Goal: Task Accomplishment & Management: Manage account settings

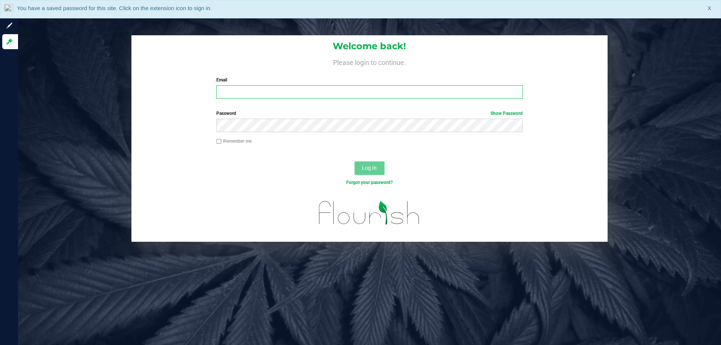
click at [229, 94] on input "Email" at bounding box center [369, 92] width 306 height 14
type input "[EMAIL_ADDRESS][DOMAIN_NAME]"
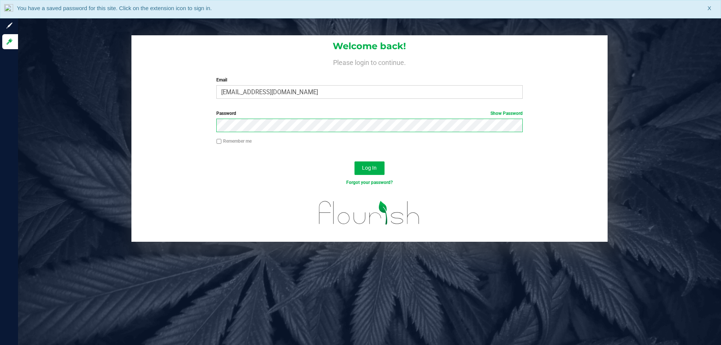
click at [354, 161] on button "Log In" at bounding box center [369, 168] width 30 height 14
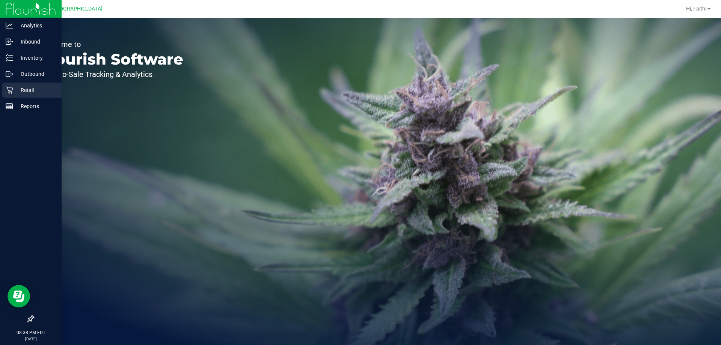
click at [12, 92] on icon at bounding box center [10, 90] width 8 height 8
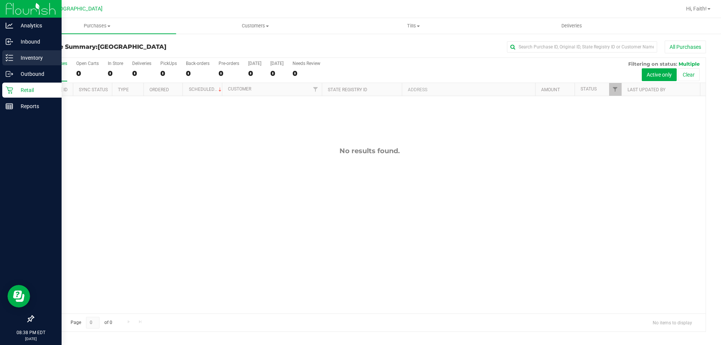
click at [21, 62] on p "Inventory" at bounding box center [35, 57] width 45 height 9
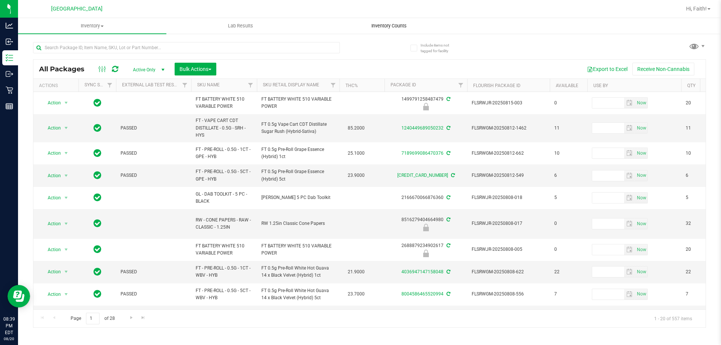
click at [371, 30] on uib-tab-heading "Inventory Counts" at bounding box center [389, 25] width 148 height 15
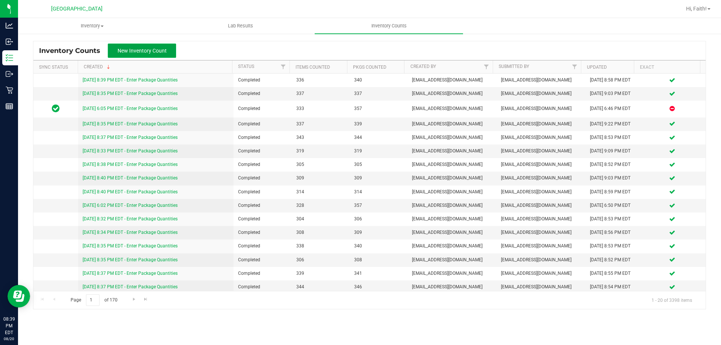
click at [160, 50] on span "New Inventory Count" at bounding box center [142, 51] width 49 height 6
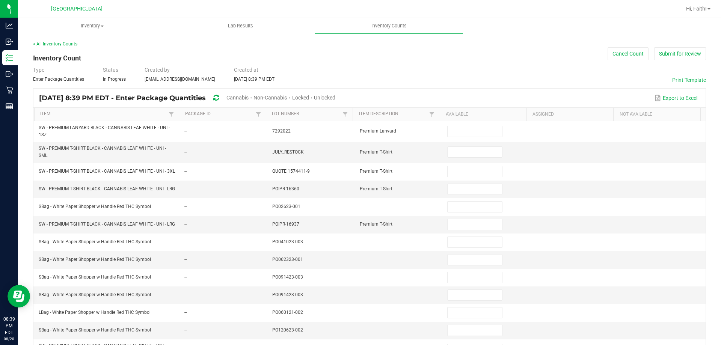
click at [249, 98] on span "Cannabis" at bounding box center [237, 98] width 22 height 6
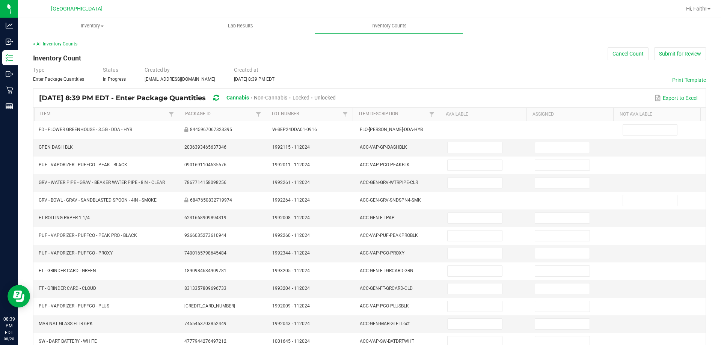
click at [336, 95] on span "Unlocked" at bounding box center [324, 98] width 21 height 6
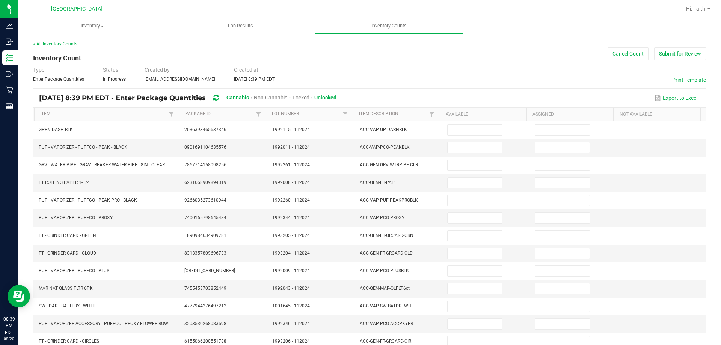
click at [369, 111] on th "Item Description" at bounding box center [396, 115] width 87 height 14
click at [371, 112] on link "Item Description" at bounding box center [393, 114] width 69 height 6
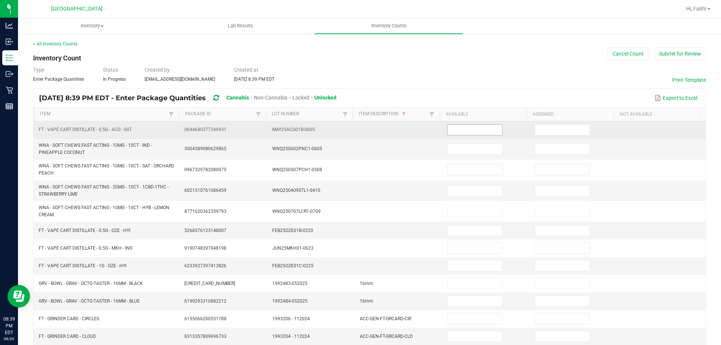
click at [475, 130] on input at bounding box center [475, 130] width 54 height 11
type input "11"
type input "6"
type input "12"
type input "11"
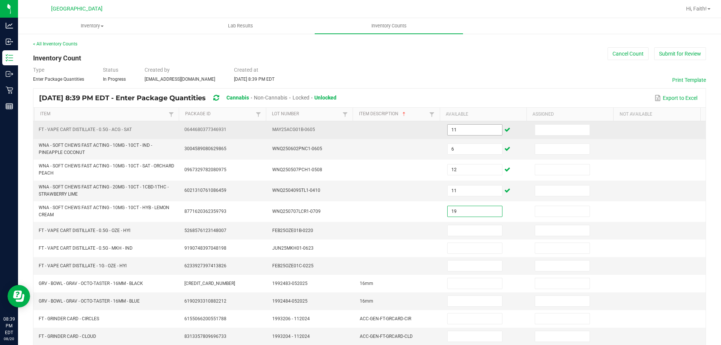
type input "19"
type input "8"
type input "9"
type input "3"
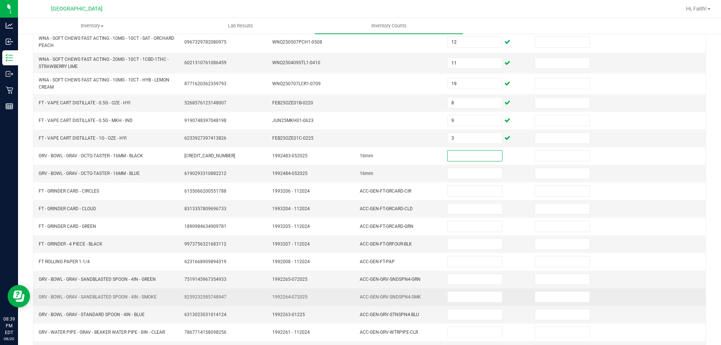
scroll to position [169, 0]
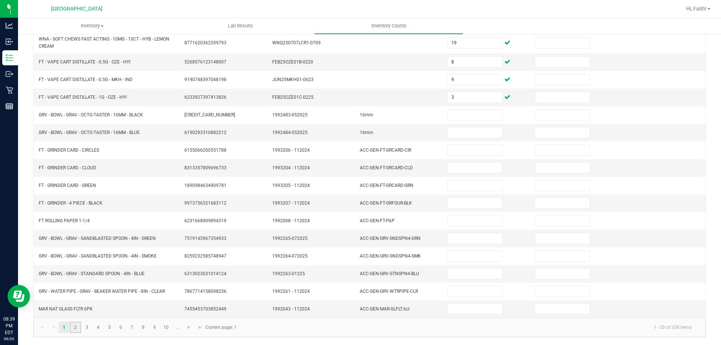
click at [77, 330] on link "2" at bounding box center [75, 327] width 11 height 11
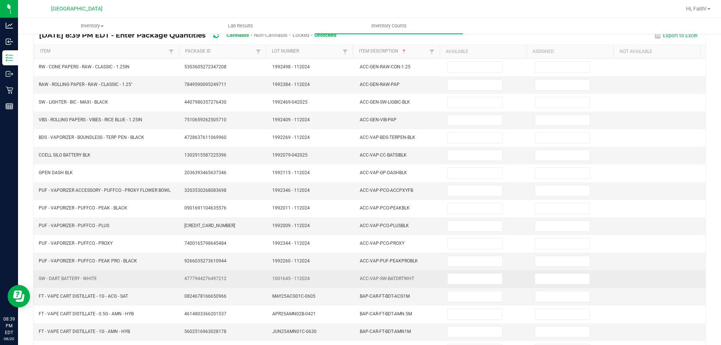
scroll to position [81, 0]
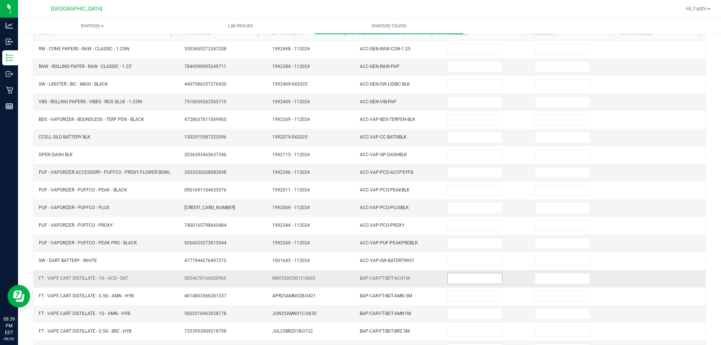
click at [477, 280] on input at bounding box center [475, 278] width 54 height 11
type input "6"
type input "5"
type input "7"
type input "12"
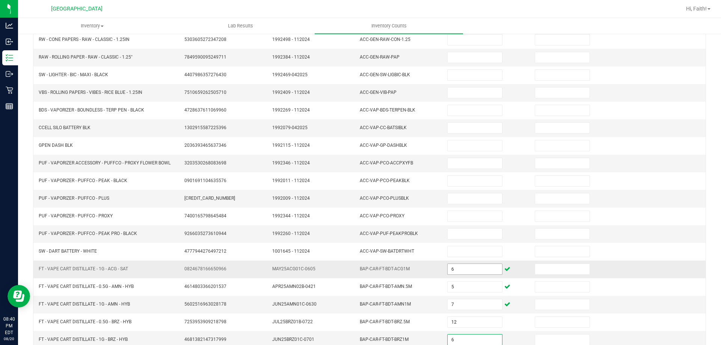
type input "6"
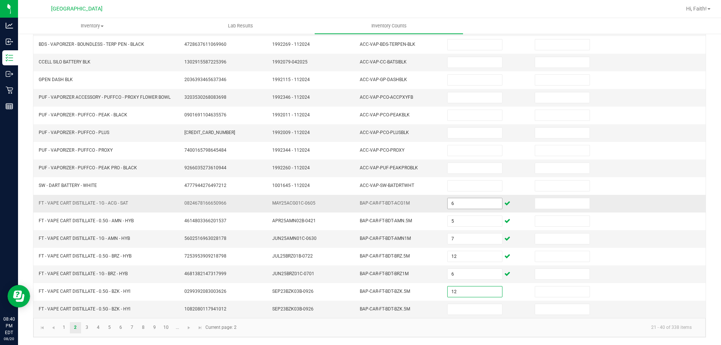
type input "12"
type input "1"
click at [85, 330] on link "3" at bounding box center [86, 327] width 11 height 11
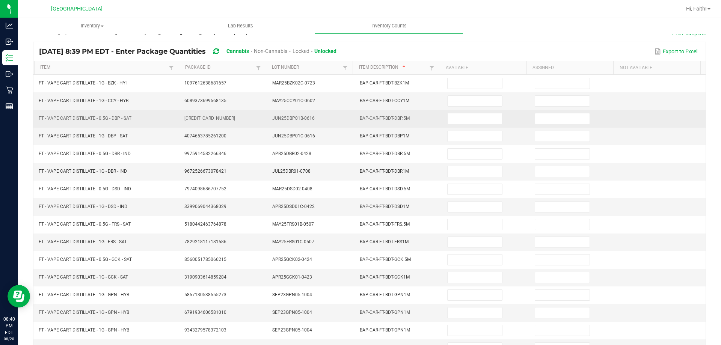
scroll to position [43, 0]
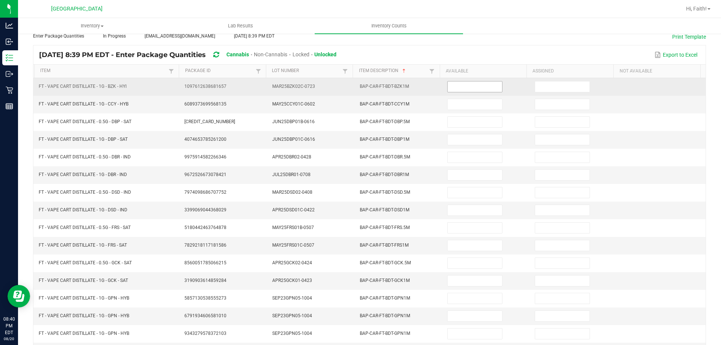
click at [482, 83] on input at bounding box center [475, 86] width 54 height 11
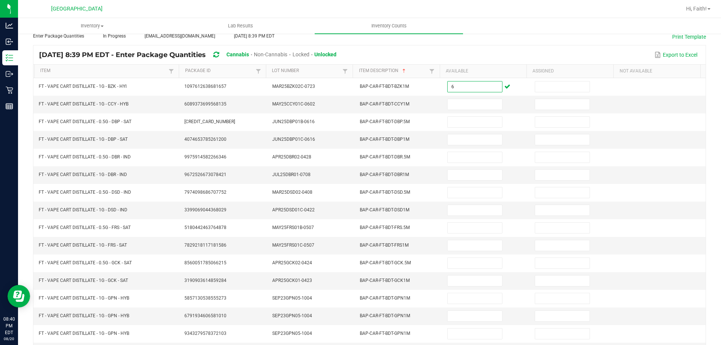
type input "6"
click at [471, 109] on input "3" at bounding box center [475, 104] width 54 height 11
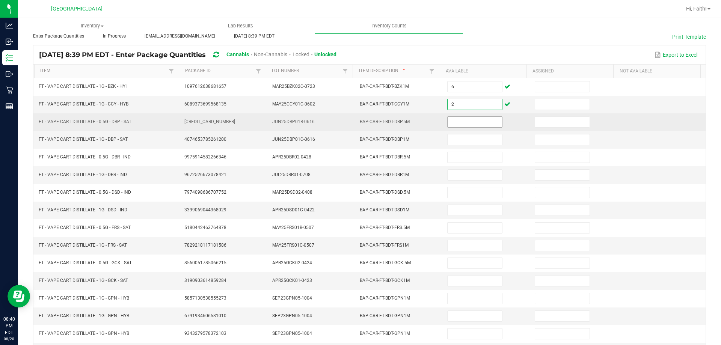
type input "2"
click at [466, 120] on input at bounding box center [475, 122] width 54 height 11
click at [466, 120] on input "0" at bounding box center [475, 122] width 54 height 11
type input "10"
type input "11"
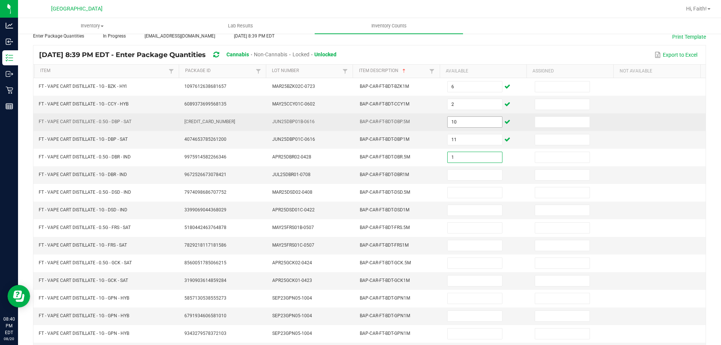
type input "1"
type input "6"
type input "10"
type input "1"
type input "9"
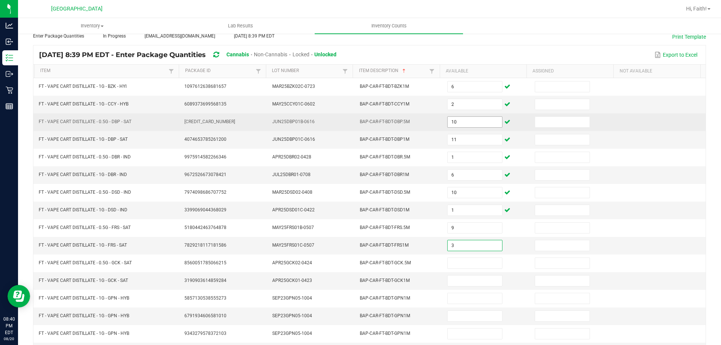
type input "3"
type input "4"
type input "10"
type input "12"
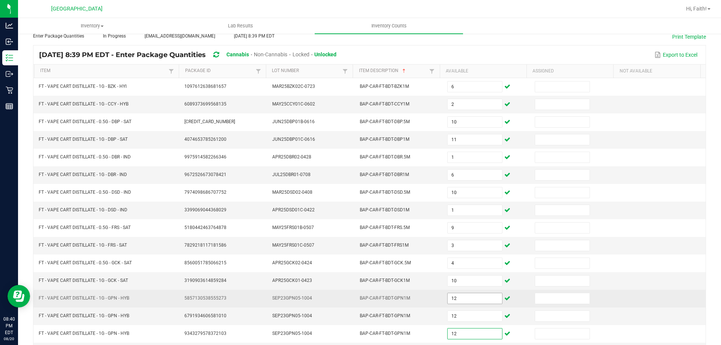
type input "12"
click at [457, 295] on input "12" at bounding box center [475, 298] width 54 height 11
click at [550, 298] on input at bounding box center [562, 298] width 54 height 11
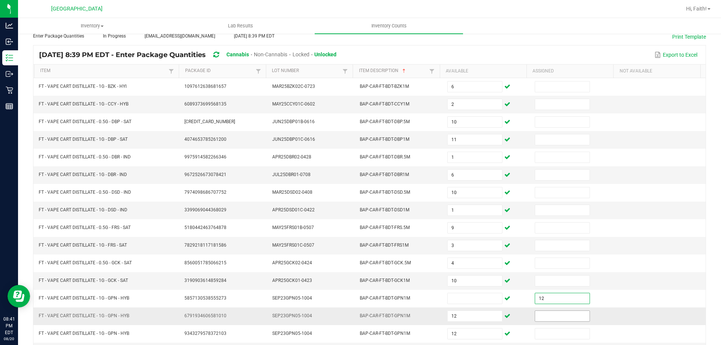
type input "12"
click at [564, 314] on input at bounding box center [562, 316] width 54 height 11
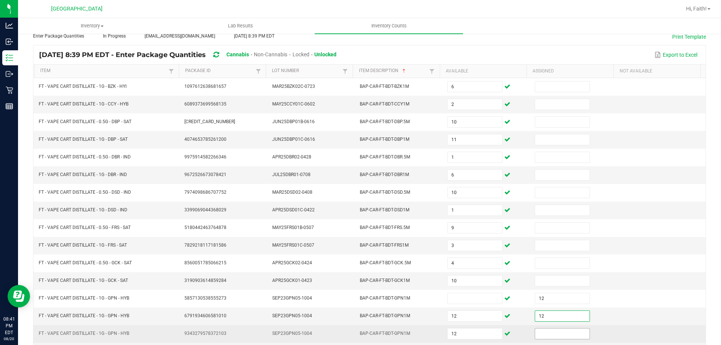
type input "12"
click at [544, 336] on input at bounding box center [562, 334] width 54 height 11
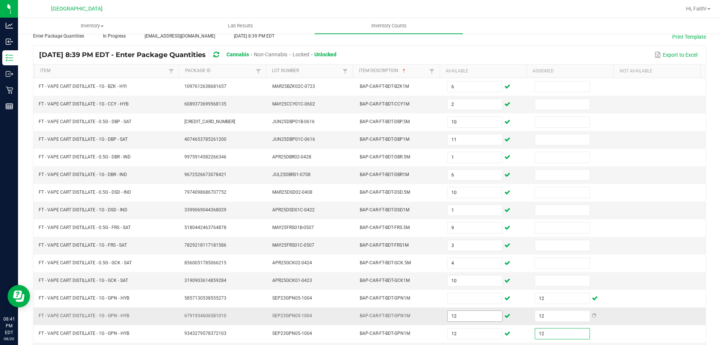
type input "12"
click at [456, 318] on input "12" at bounding box center [475, 316] width 54 height 11
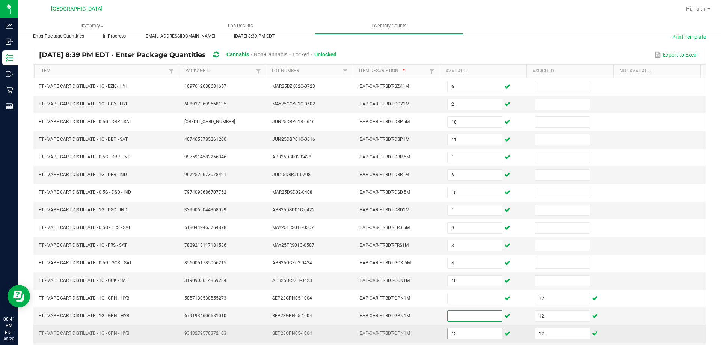
click at [471, 335] on input "12" at bounding box center [475, 334] width 54 height 11
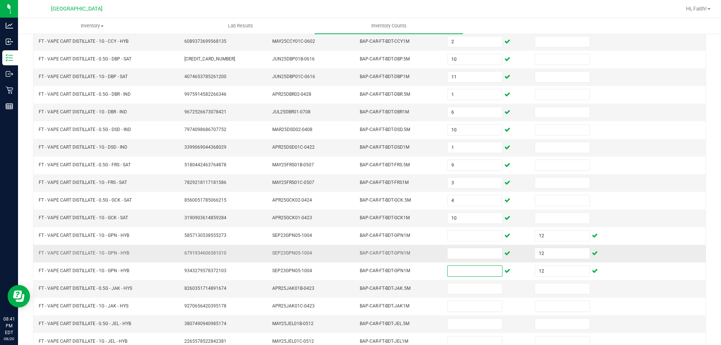
scroll to position [156, 0]
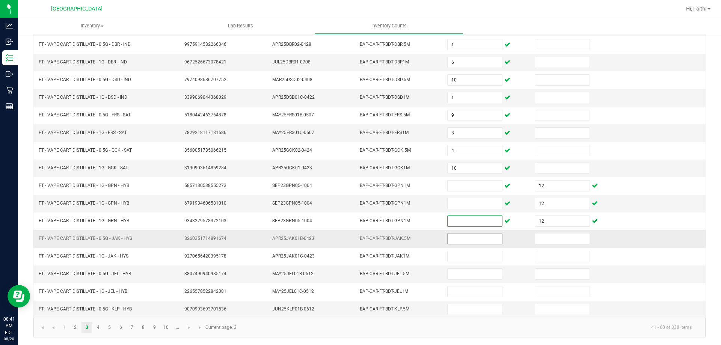
click at [448, 237] on input at bounding box center [475, 239] width 54 height 11
type input "8"
type input "2"
type input "10"
type input "9"
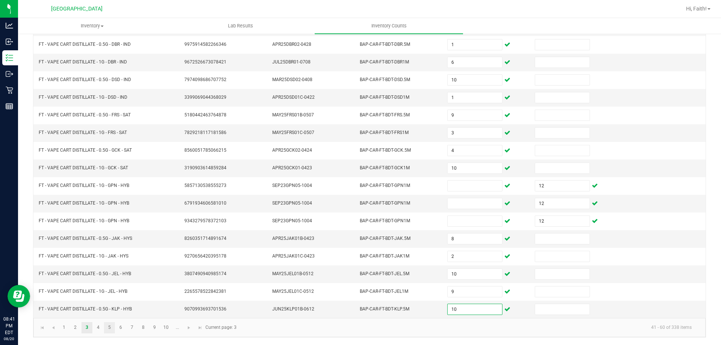
type input "10"
click at [103, 327] on ul "1 2 3 4 5 6 7 8 9 10 ..." at bounding box center [121, 327] width 125 height 11
click at [103, 327] on link "4" at bounding box center [98, 327] width 11 height 11
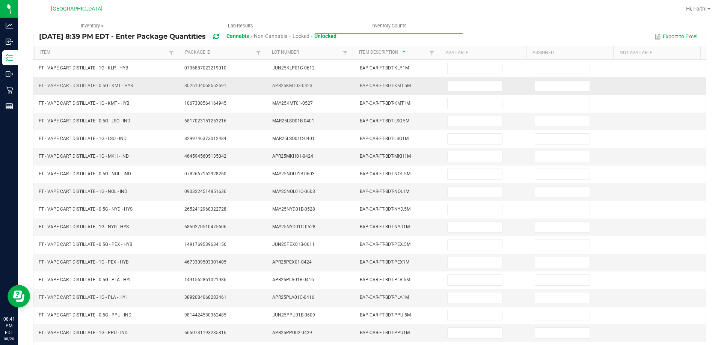
scroll to position [6, 0]
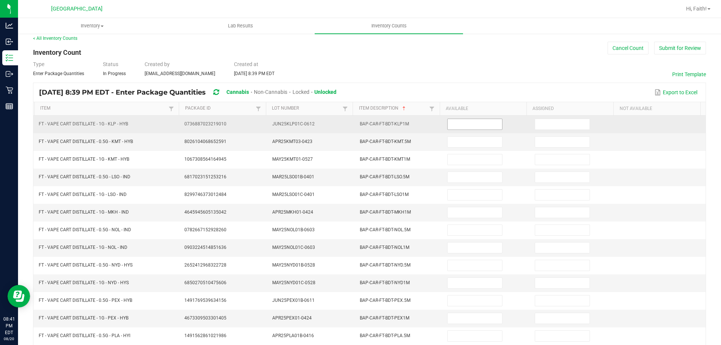
click at [451, 126] on input at bounding box center [475, 124] width 54 height 11
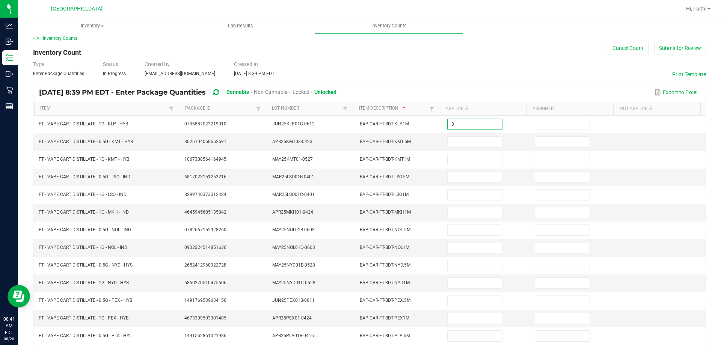
type input "3"
type input "6"
type input "3"
type input "2"
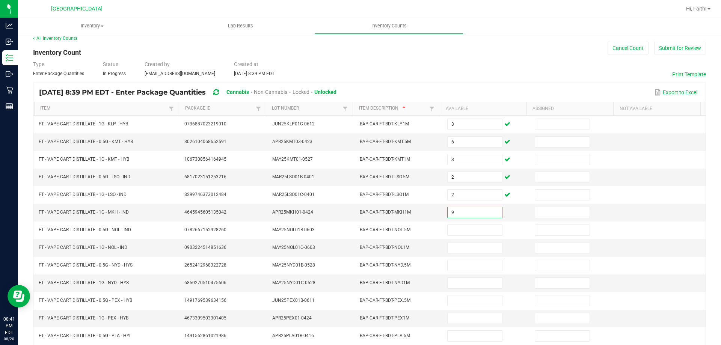
type input "9"
type input "1"
click at [454, 210] on input "9" at bounding box center [475, 212] width 54 height 11
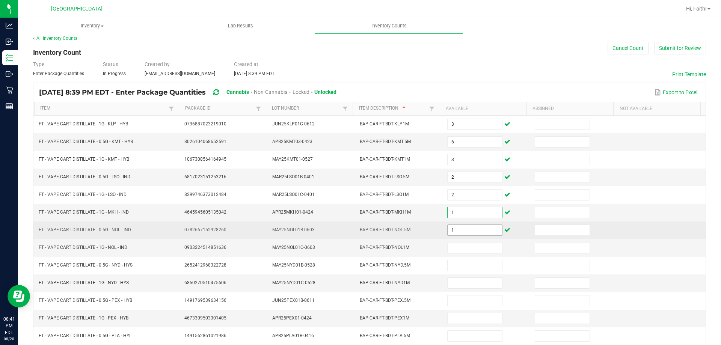
type input "1"
click at [464, 232] on input "1" at bounding box center [475, 230] width 54 height 11
type input "9"
type input "3"
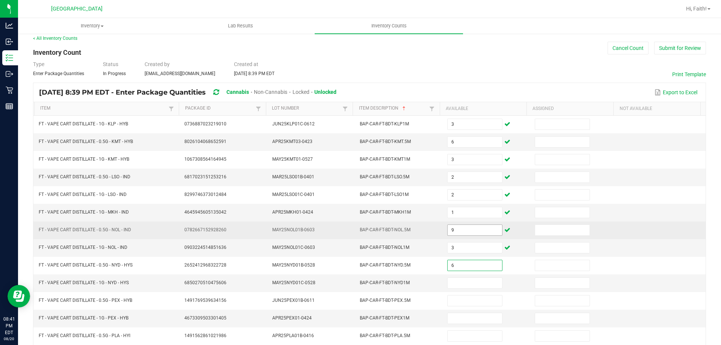
type input "6"
type input "10"
type input "12"
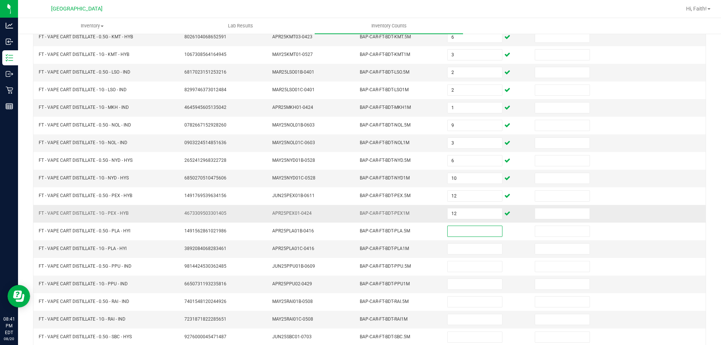
scroll to position [156, 0]
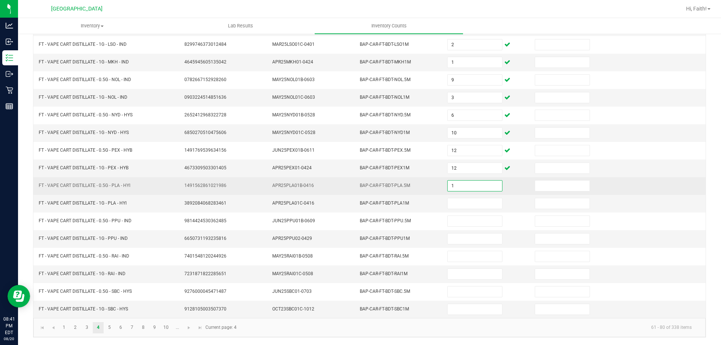
type input "1"
type input "11"
type input "5"
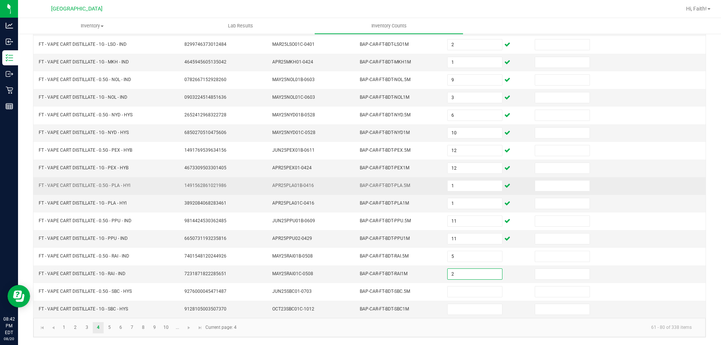
type input "2"
type input "9"
type input "8"
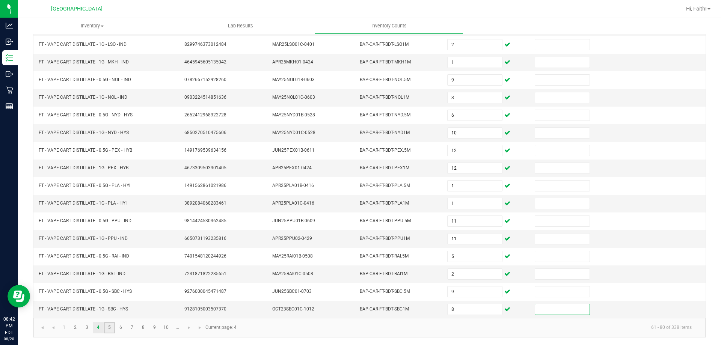
click at [106, 324] on link "5" at bounding box center [109, 327] width 11 height 11
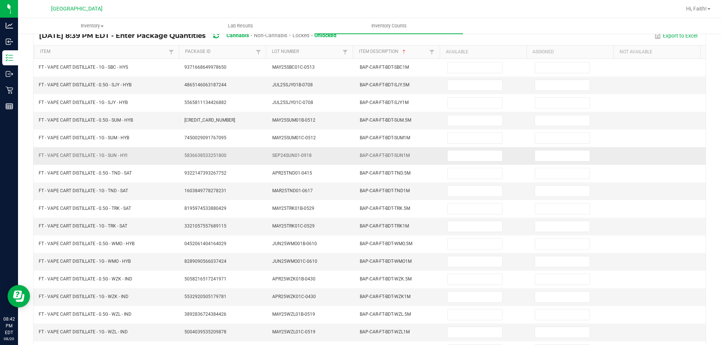
scroll to position [6, 0]
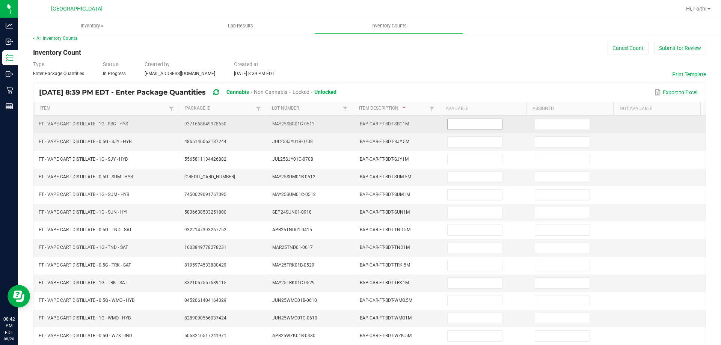
click at [461, 124] on input at bounding box center [475, 124] width 54 height 11
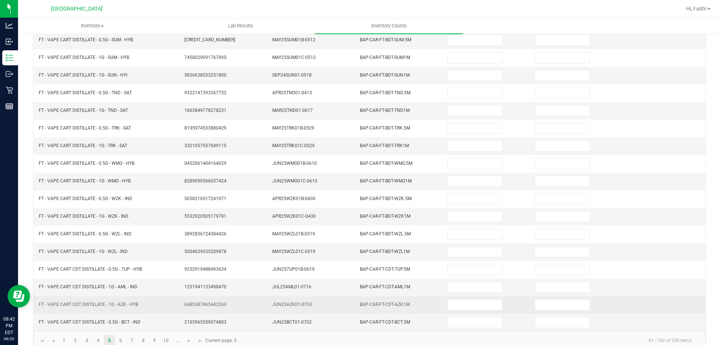
scroll to position [156, 0]
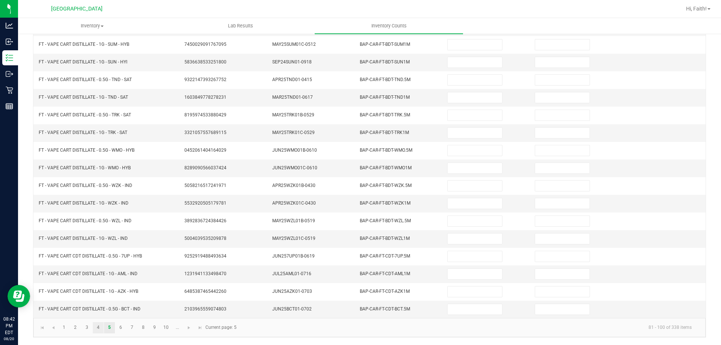
type input "8"
click at [99, 329] on link "4" at bounding box center [98, 327] width 11 height 11
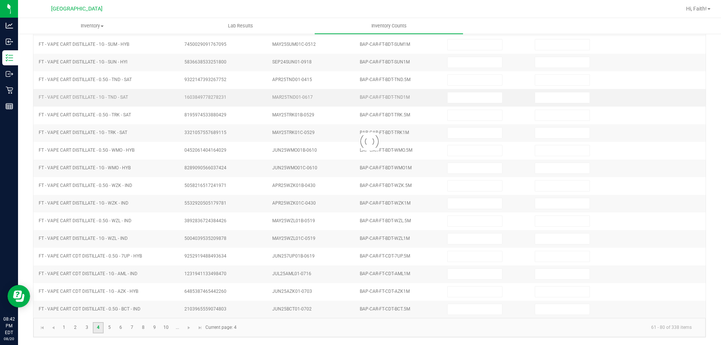
type input "6"
type input "3"
type input "2"
type input "1"
type input "9"
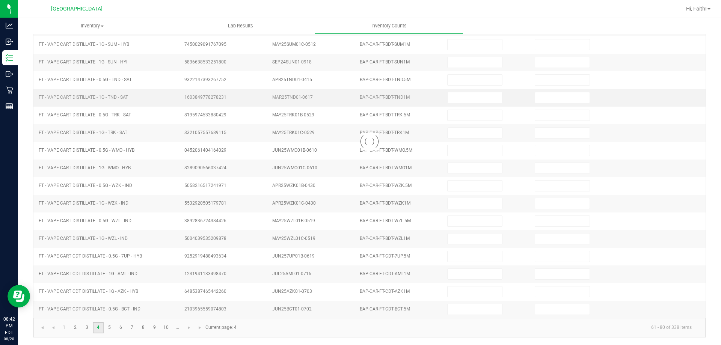
type input "3"
type input "6"
type input "10"
type input "12"
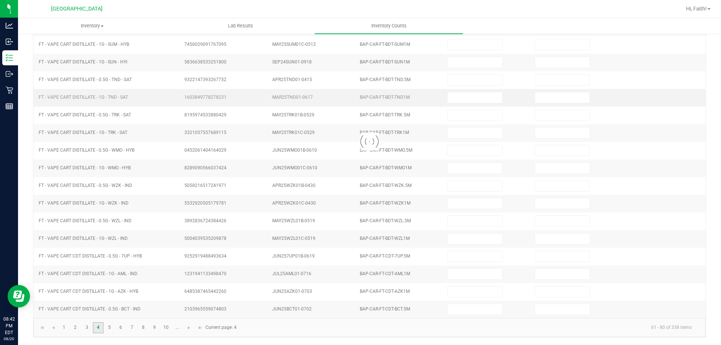
type input "1"
type input "8"
type input "11"
type input "3"
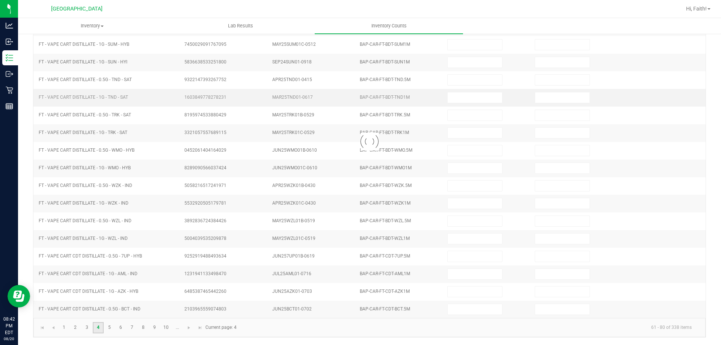
type input "2"
type input "11"
type input "5"
type input "2"
type input "9"
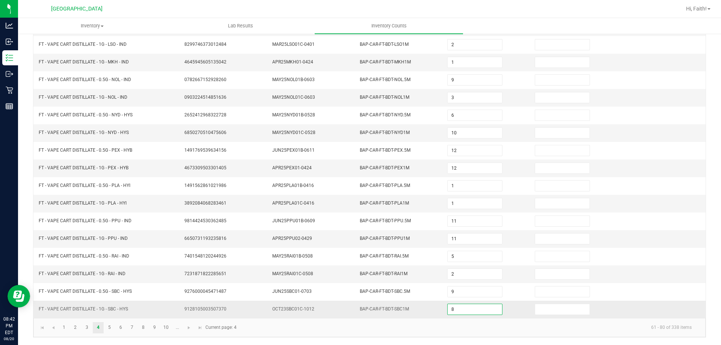
click at [479, 309] on input "8" at bounding box center [475, 309] width 54 height 11
click at [570, 307] on input at bounding box center [562, 309] width 54 height 11
type input "3"
click at [106, 332] on link "5" at bounding box center [109, 327] width 11 height 11
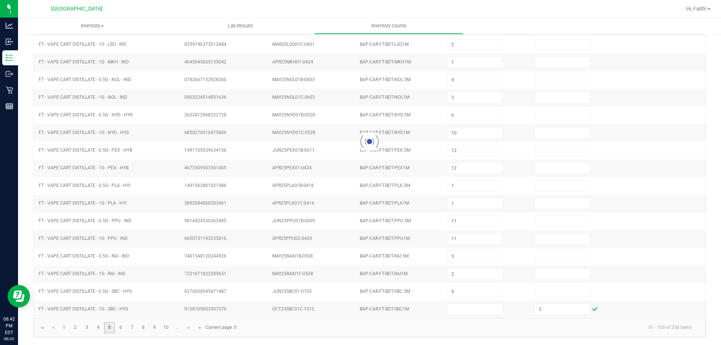
type input "8"
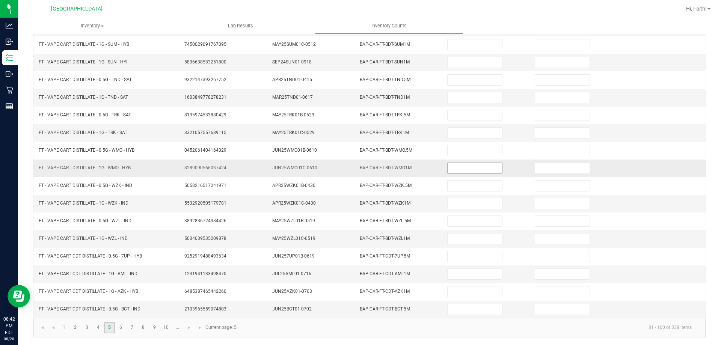
scroll to position [0, 0]
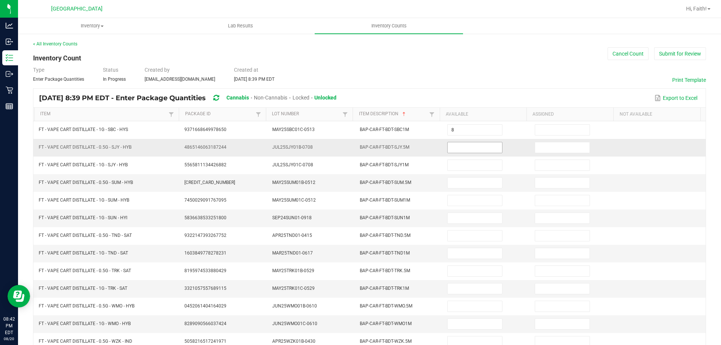
click at [457, 152] on input at bounding box center [475, 147] width 54 height 11
type input "1"
type input "12"
type input "7"
type input "9"
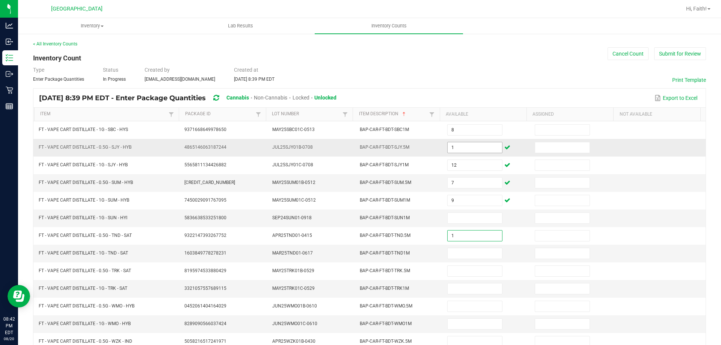
type input "1"
type input "7"
type input "8"
type input "6"
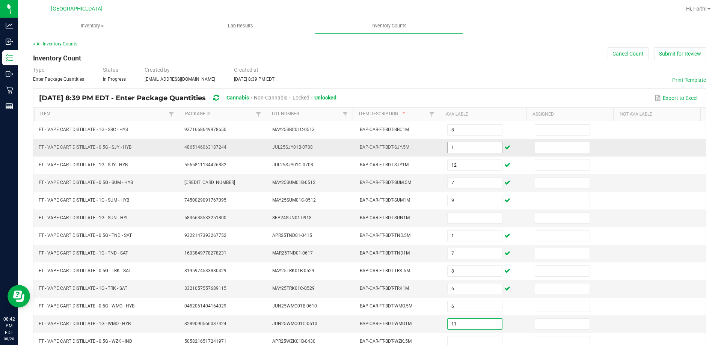
type input "11"
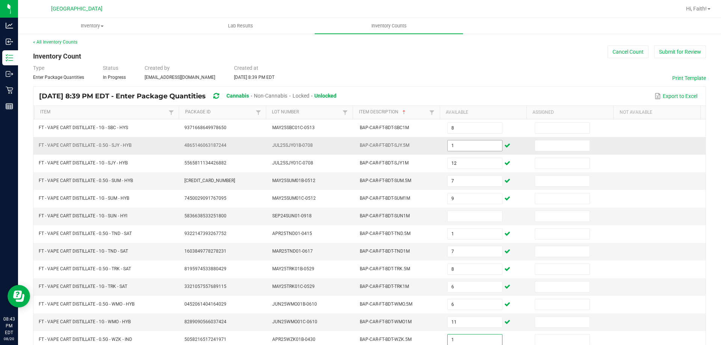
type input "1"
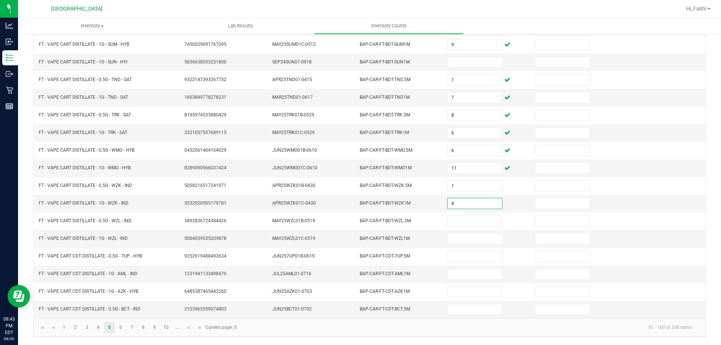
type input "4"
type input "3"
type input "7"
type input "8"
type input "1"
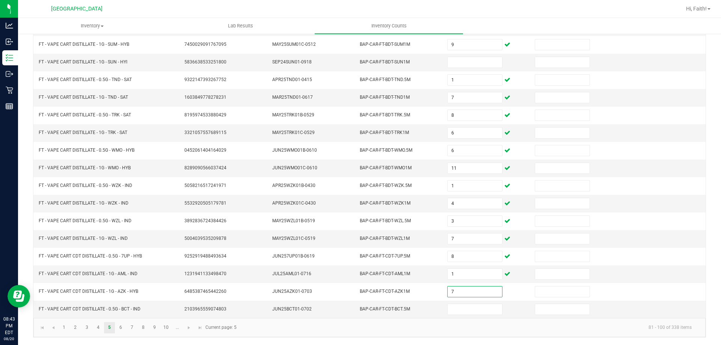
type input "7"
type input "10"
click at [127, 328] on link "7" at bounding box center [132, 327] width 11 height 11
click at [121, 329] on link "6" at bounding box center [120, 327] width 11 height 11
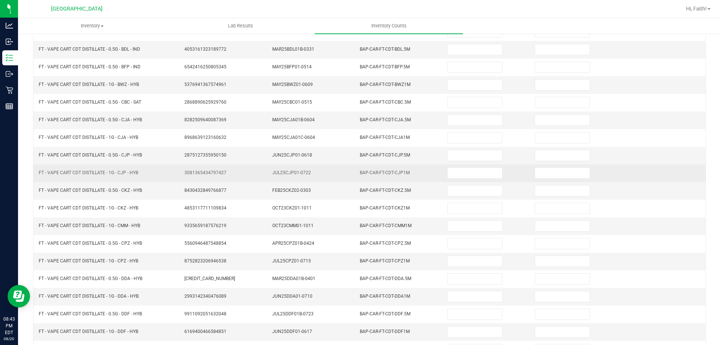
scroll to position [43, 0]
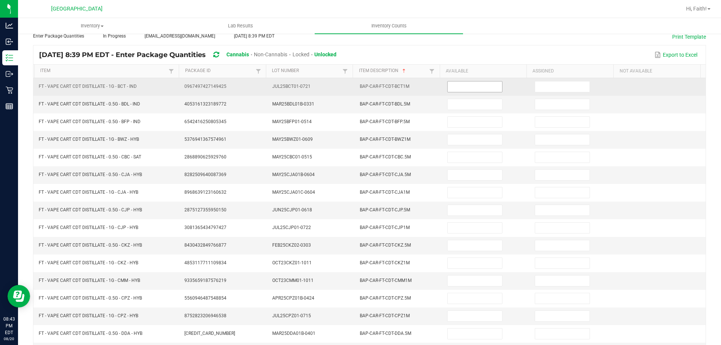
click at [450, 87] on input at bounding box center [475, 86] width 54 height 11
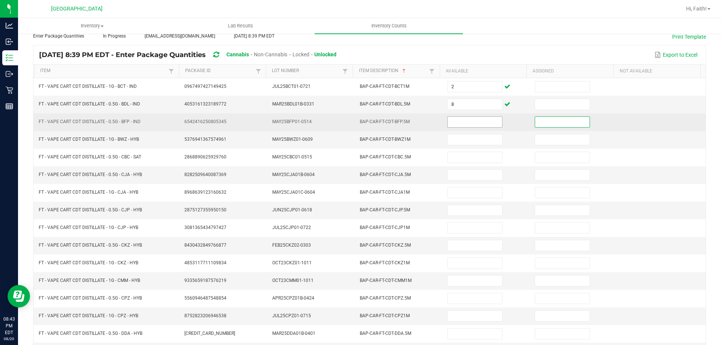
click at [463, 122] on input at bounding box center [475, 122] width 54 height 11
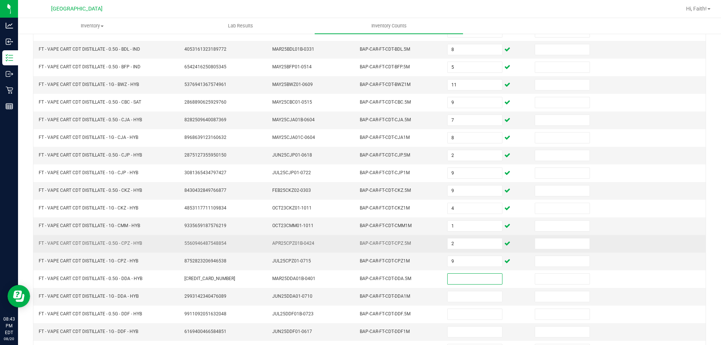
scroll to position [156, 0]
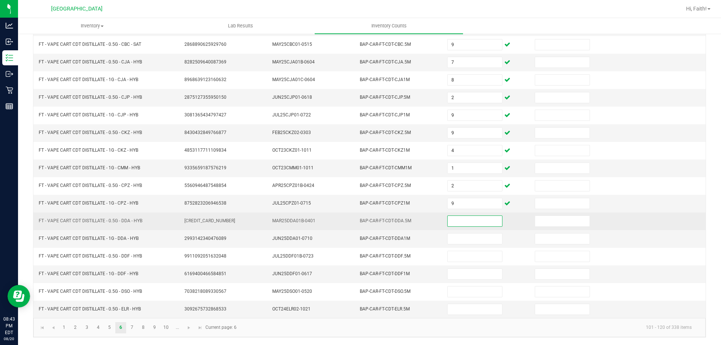
click at [460, 221] on input at bounding box center [475, 221] width 54 height 11
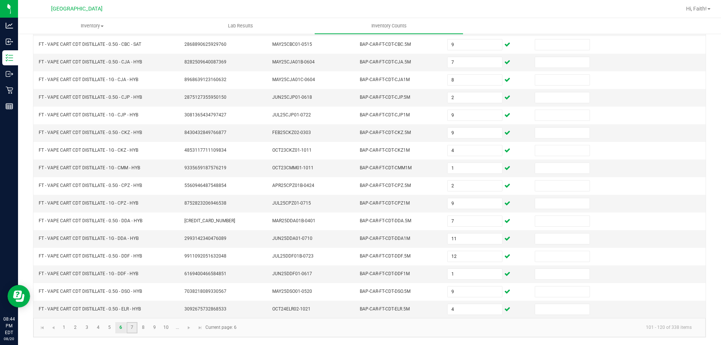
click at [133, 329] on link "7" at bounding box center [132, 327] width 11 height 11
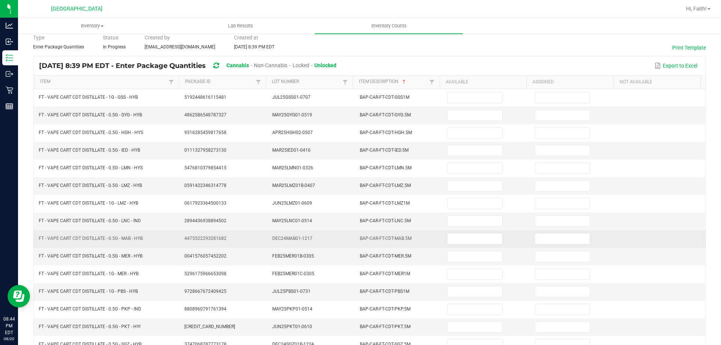
scroll to position [6, 0]
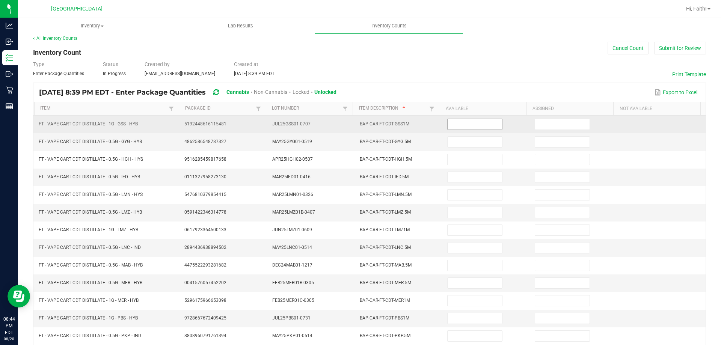
click at [470, 124] on input at bounding box center [475, 124] width 54 height 11
click at [469, 130] on span at bounding box center [474, 124] width 55 height 11
click at [468, 127] on input at bounding box center [475, 124] width 54 height 11
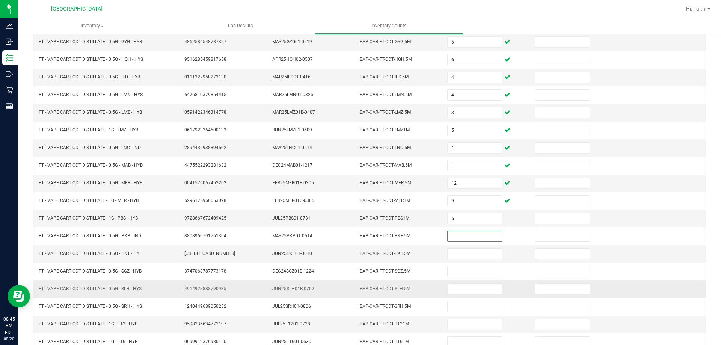
scroll to position [156, 0]
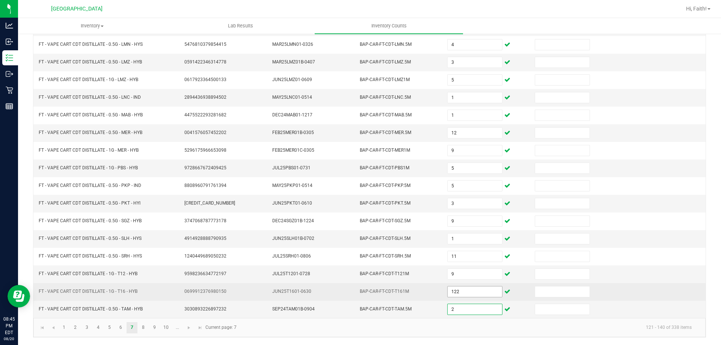
click at [472, 289] on input "122" at bounding box center [475, 292] width 54 height 11
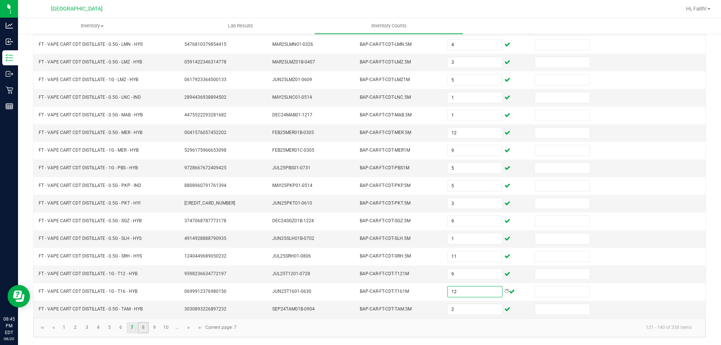
click at [146, 329] on link "8" at bounding box center [143, 327] width 11 height 11
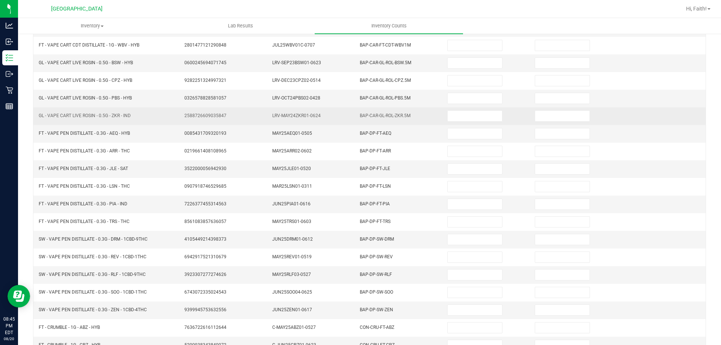
scroll to position [6, 0]
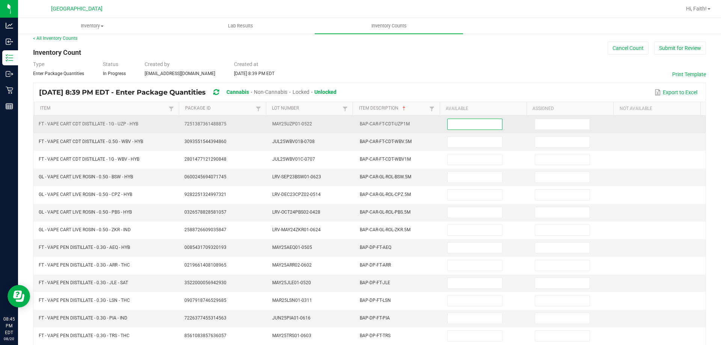
click at [448, 128] on input at bounding box center [475, 124] width 54 height 11
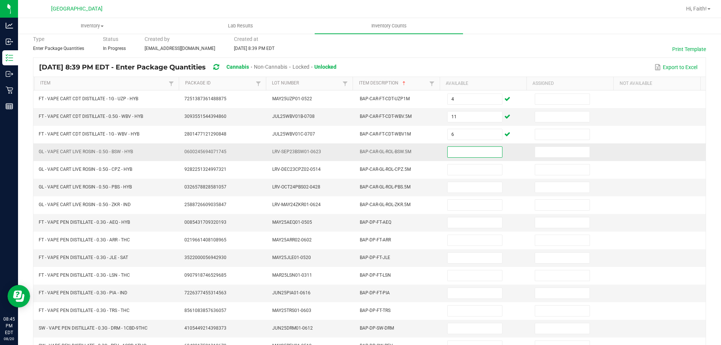
scroll to position [43, 0]
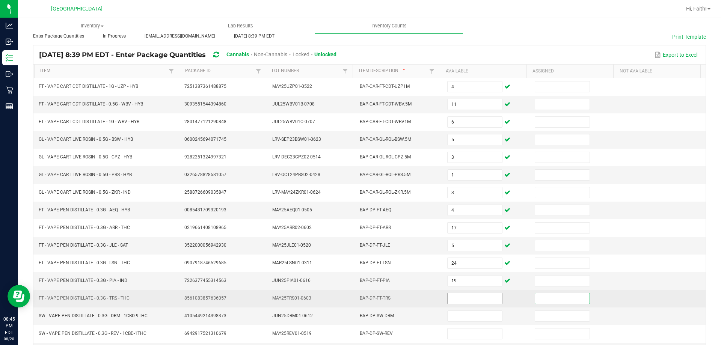
click at [467, 302] on input at bounding box center [475, 298] width 54 height 11
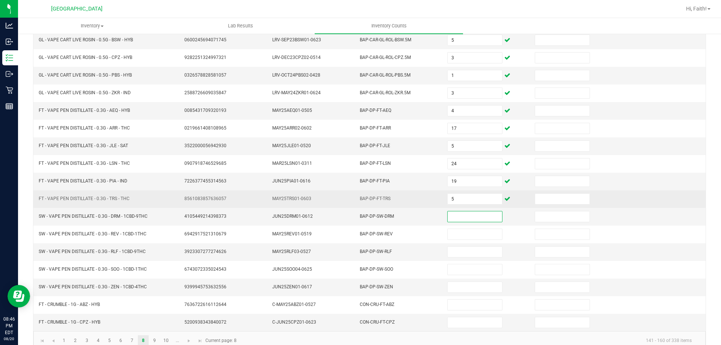
scroll to position [156, 0]
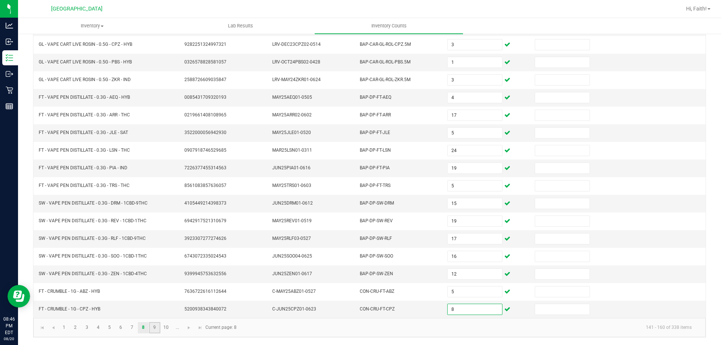
click at [157, 332] on link "9" at bounding box center [154, 327] width 11 height 11
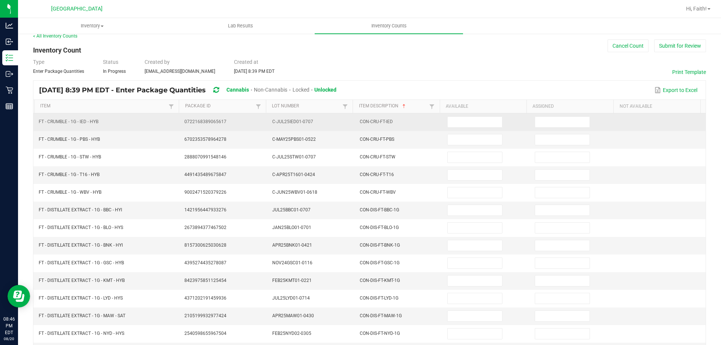
scroll to position [0, 0]
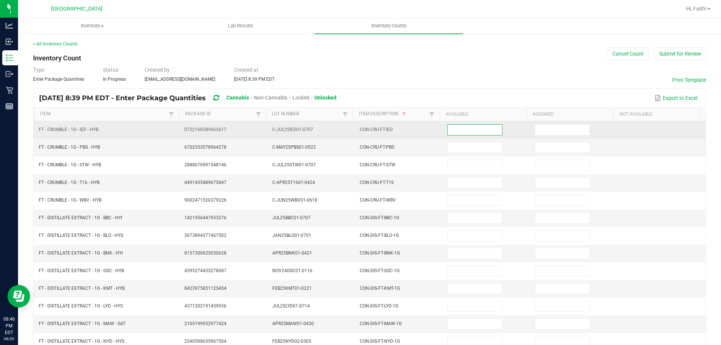
click at [491, 128] on input at bounding box center [475, 130] width 54 height 11
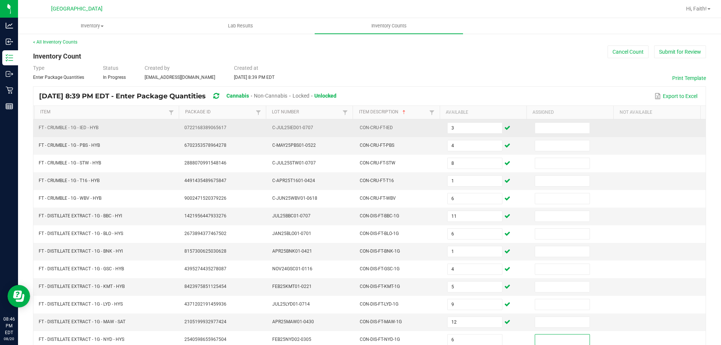
scroll to position [156, 0]
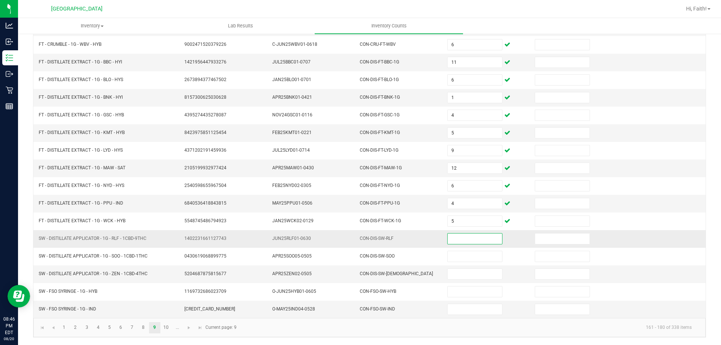
click at [453, 238] on input at bounding box center [475, 239] width 54 height 11
click at [163, 327] on link "10" at bounding box center [166, 327] width 11 height 11
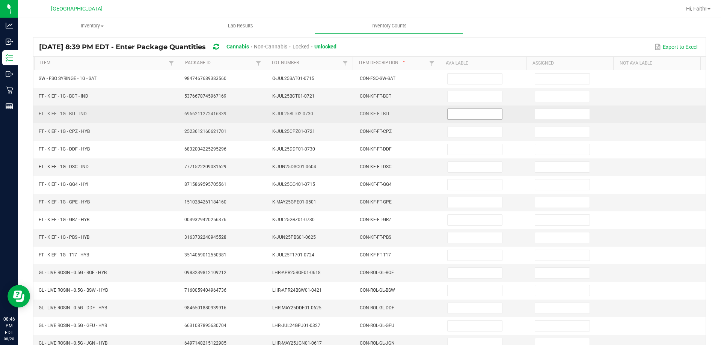
scroll to position [0, 0]
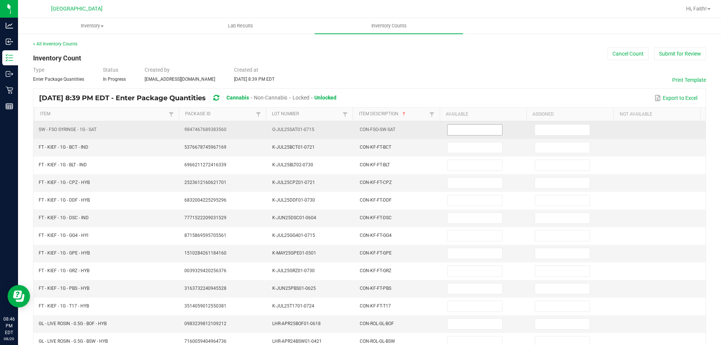
click at [462, 126] on input at bounding box center [475, 130] width 54 height 11
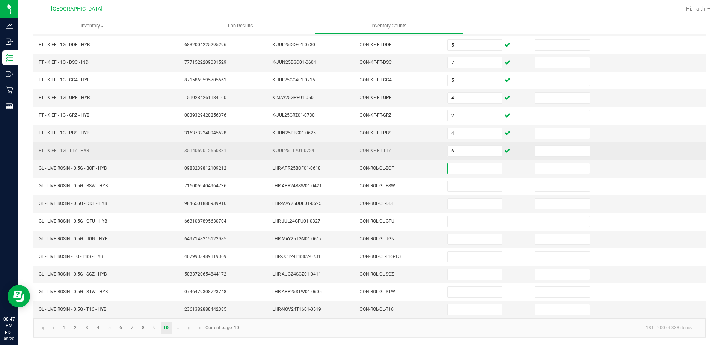
scroll to position [156, 0]
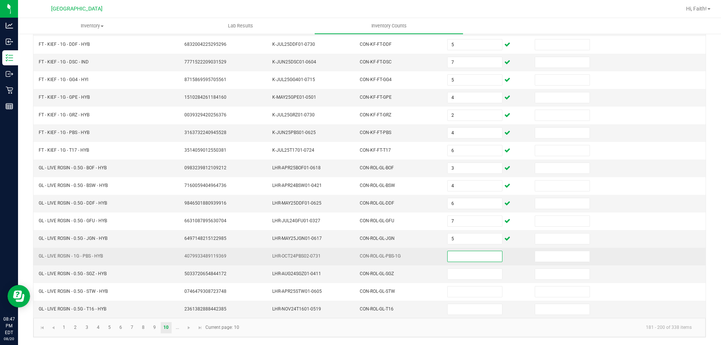
click at [486, 257] on input at bounding box center [475, 256] width 54 height 11
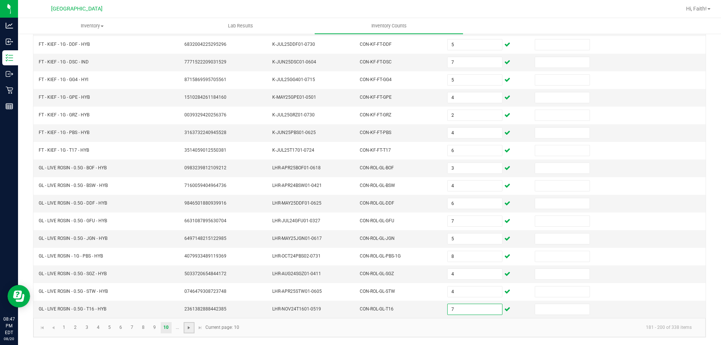
click at [190, 330] on span "Go to the next page" at bounding box center [189, 328] width 6 height 6
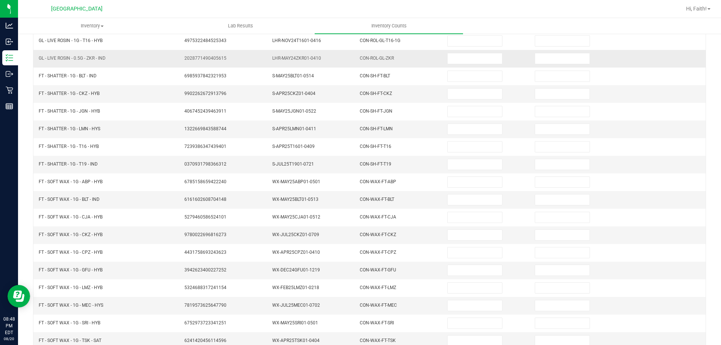
scroll to position [0, 0]
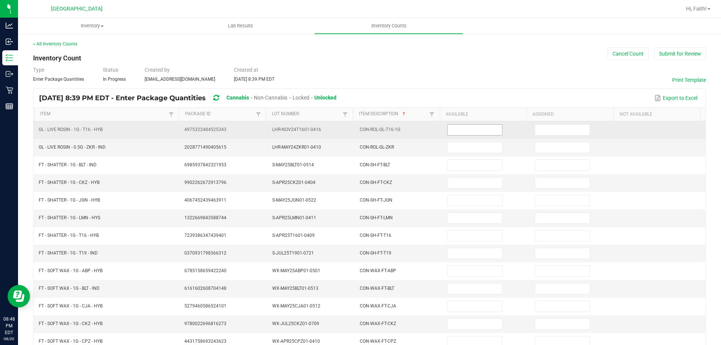
click at [451, 130] on input at bounding box center [475, 130] width 54 height 11
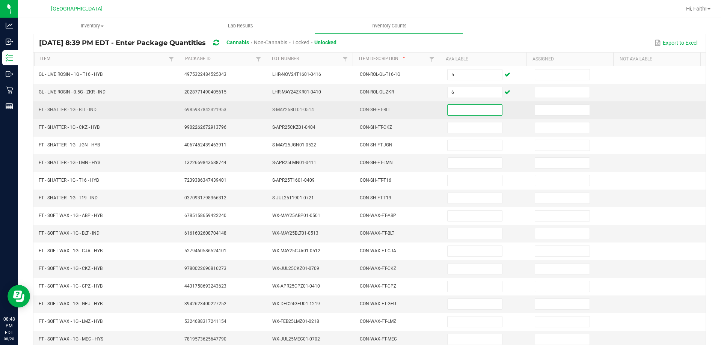
scroll to position [38, 0]
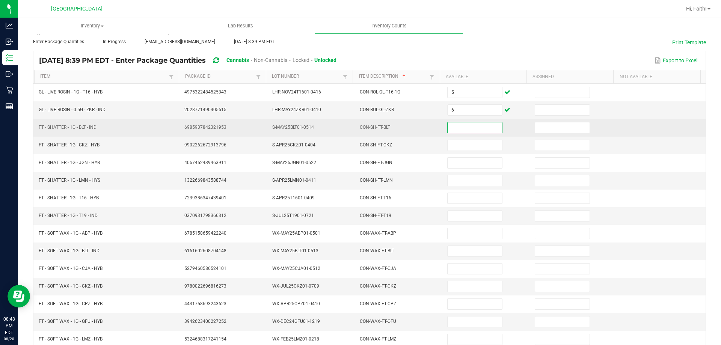
click at [471, 130] on input at bounding box center [475, 127] width 54 height 11
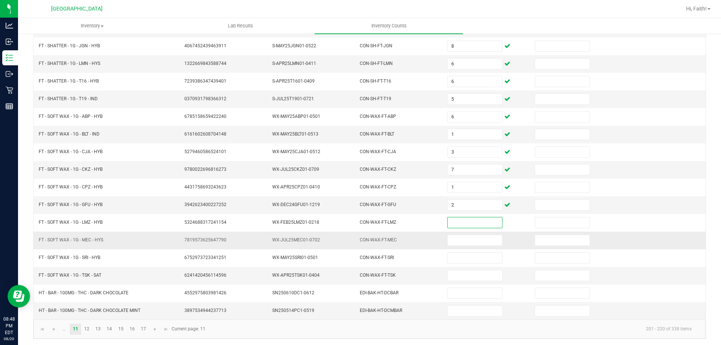
scroll to position [156, 0]
click at [85, 331] on link "12" at bounding box center [86, 327] width 11 height 11
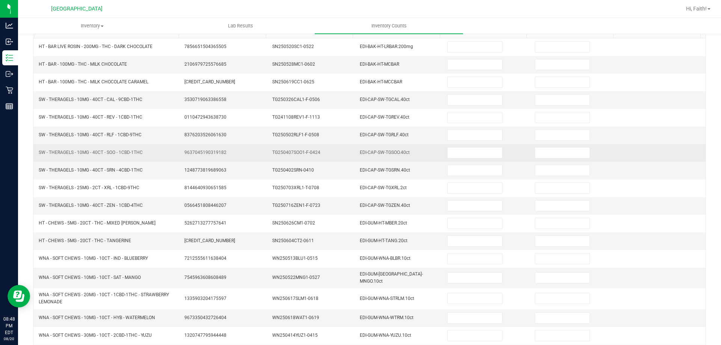
scroll to position [43, 0]
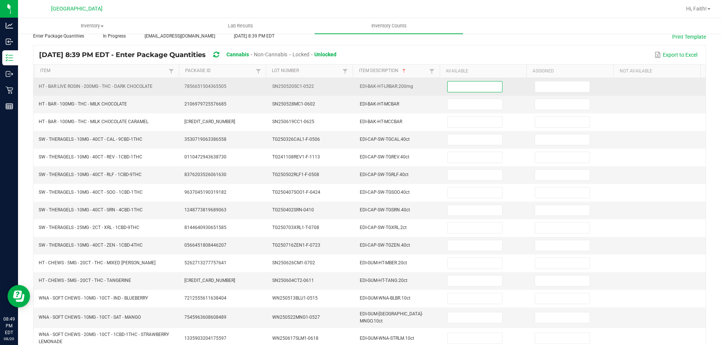
click at [448, 84] on input at bounding box center [475, 86] width 54 height 11
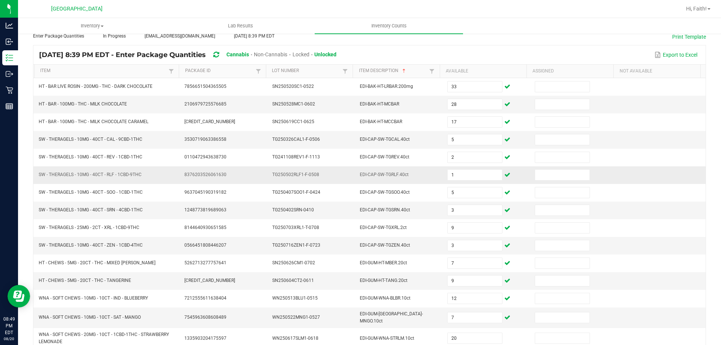
scroll to position [159, 0]
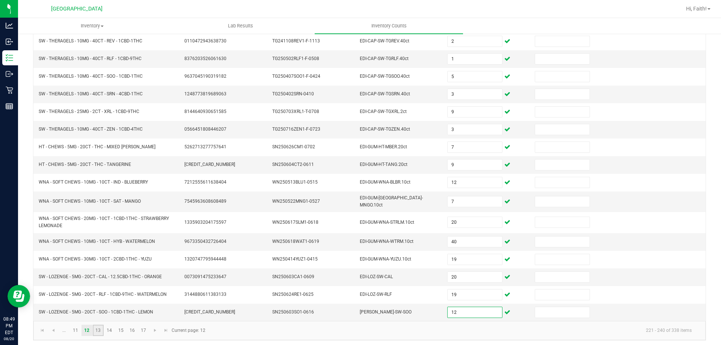
click at [94, 325] on link "13" at bounding box center [98, 330] width 11 height 11
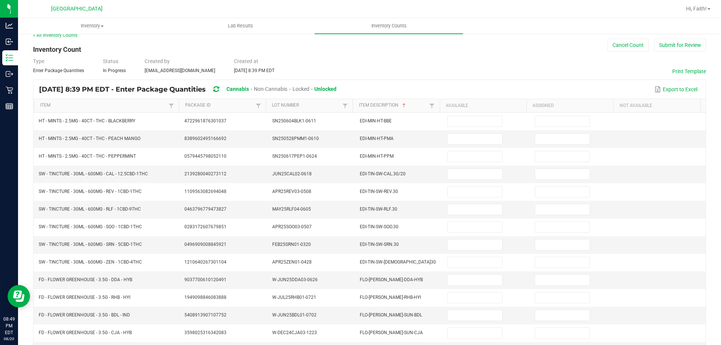
scroll to position [6, 0]
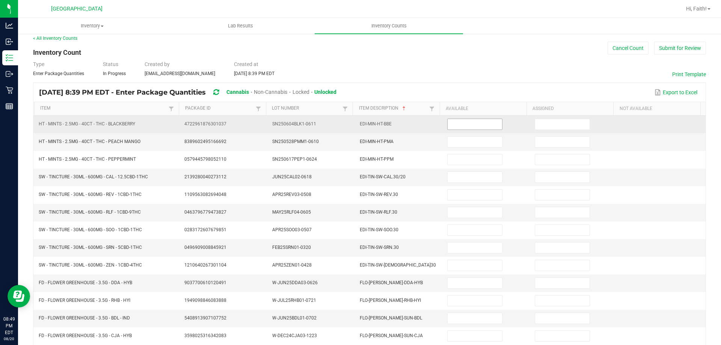
click at [459, 128] on input at bounding box center [475, 124] width 54 height 11
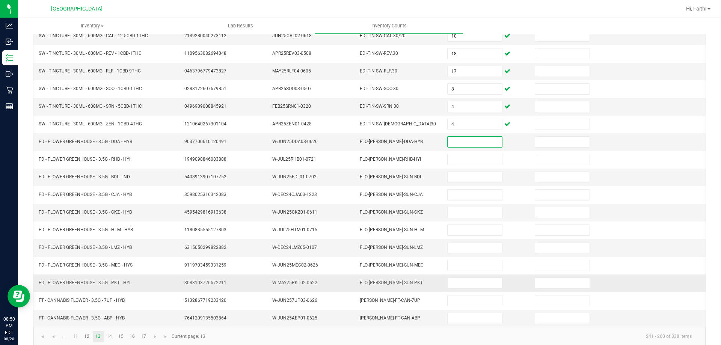
scroll to position [156, 0]
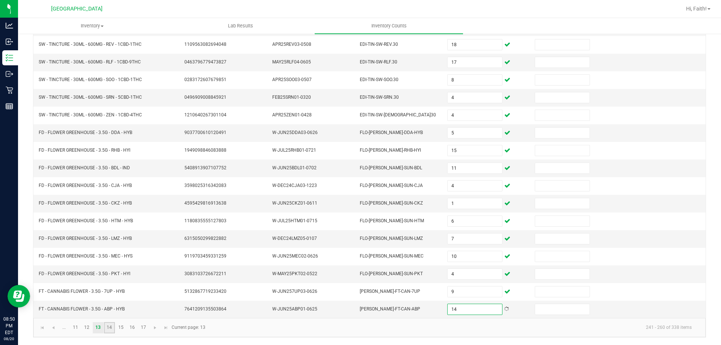
click at [109, 331] on link "14" at bounding box center [109, 327] width 11 height 11
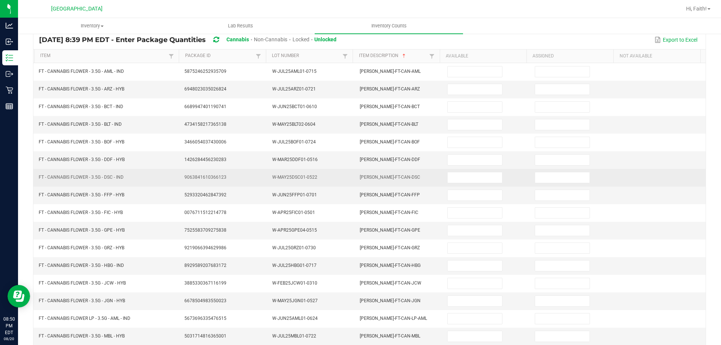
scroll to position [0, 0]
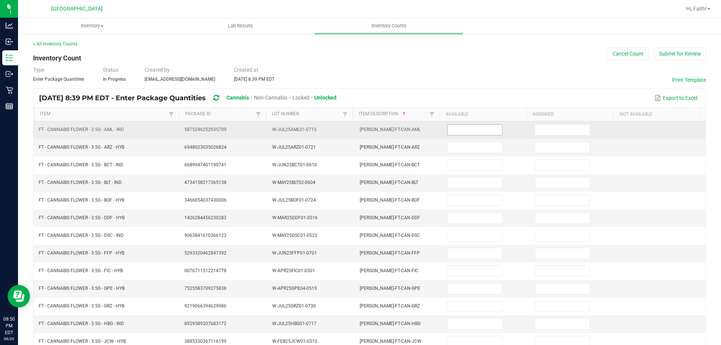
click at [459, 132] on input at bounding box center [475, 130] width 54 height 11
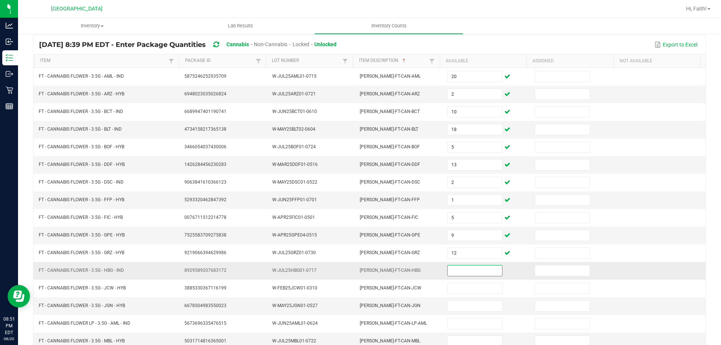
scroll to position [150, 0]
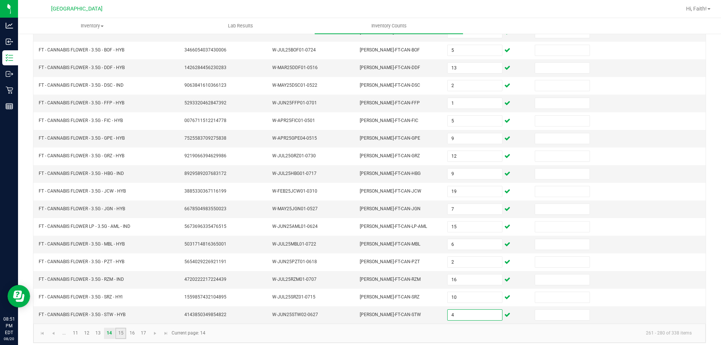
click at [123, 334] on link "15" at bounding box center [120, 333] width 11 height 11
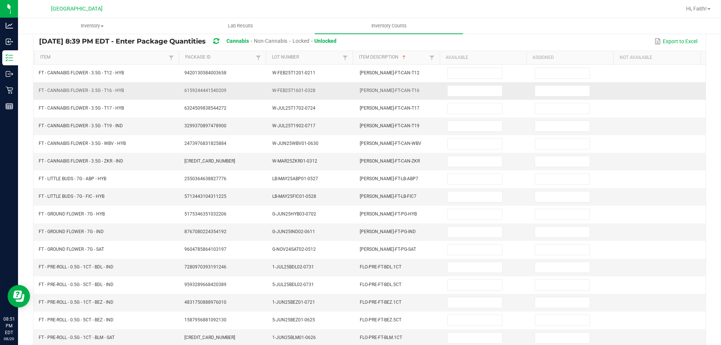
scroll to position [0, 0]
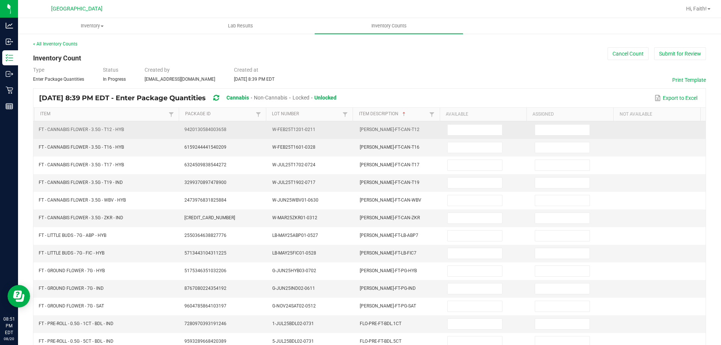
click at [449, 136] on td at bounding box center [486, 130] width 87 height 18
click at [449, 130] on input at bounding box center [475, 130] width 54 height 11
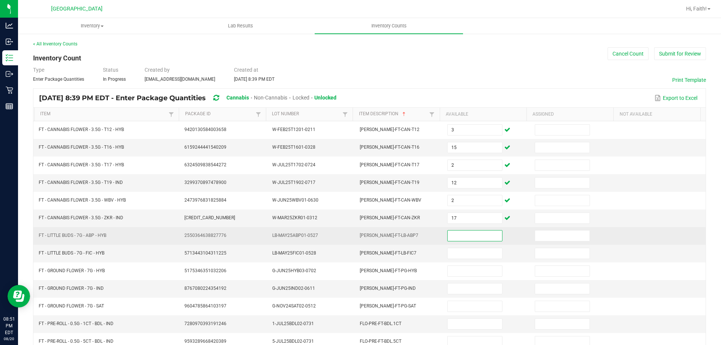
scroll to position [38, 0]
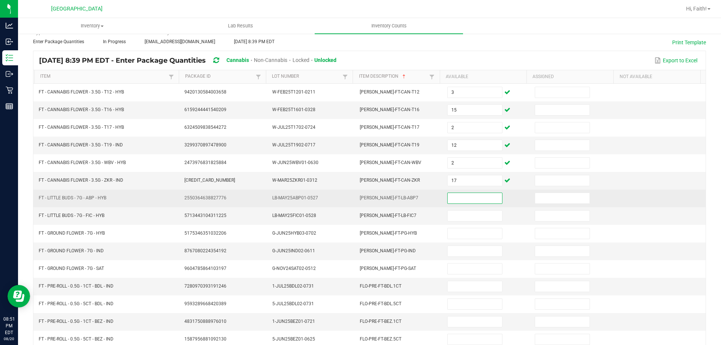
click at [466, 198] on input at bounding box center [475, 198] width 54 height 11
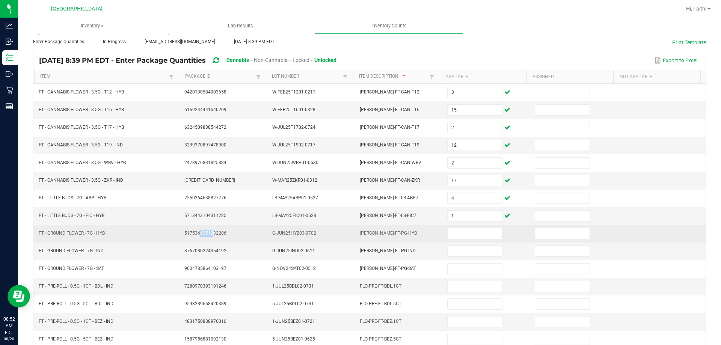
drag, startPoint x: 196, startPoint y: 233, endPoint x: 208, endPoint y: 234, distance: 12.1
click at [208, 234] on span "5175346351032206" at bounding box center [205, 233] width 42 height 5
click at [207, 234] on span "5175346351032206" at bounding box center [205, 233] width 42 height 5
click at [477, 226] on td at bounding box center [486, 234] width 87 height 18
click at [477, 230] on input at bounding box center [475, 233] width 54 height 11
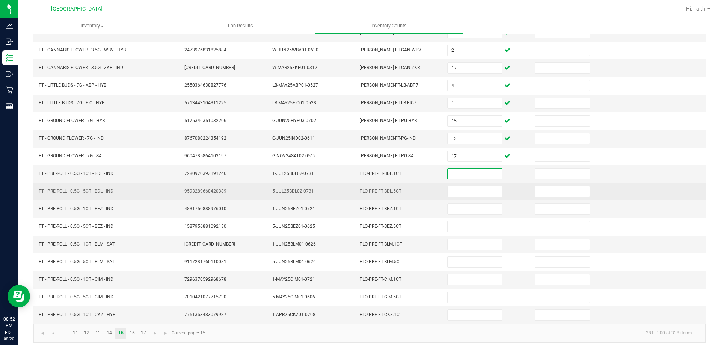
scroll to position [156, 0]
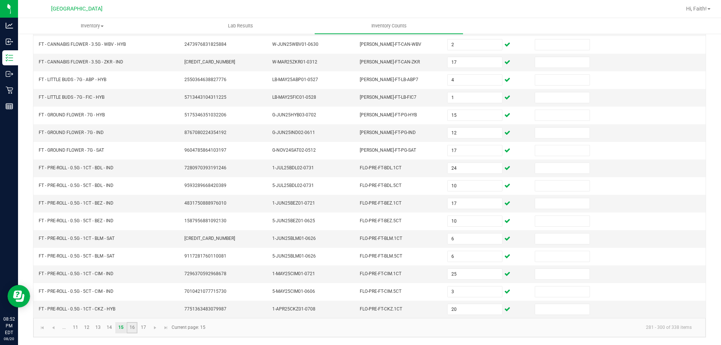
click at [132, 329] on link "16" at bounding box center [132, 327] width 11 height 11
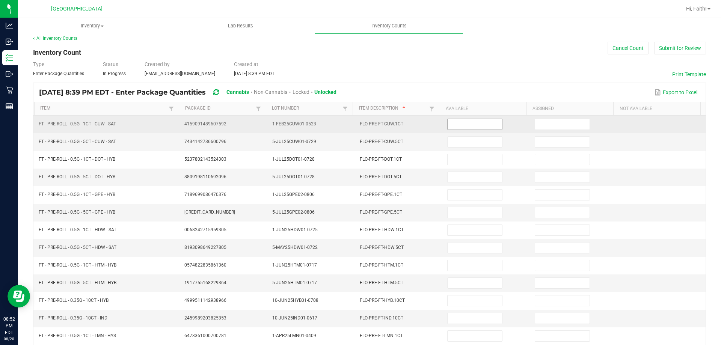
click at [457, 120] on input at bounding box center [475, 124] width 54 height 11
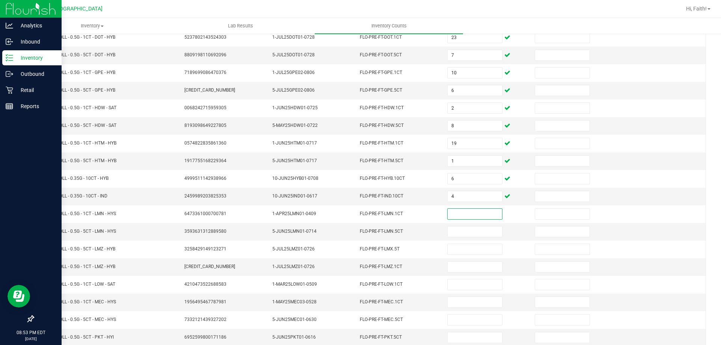
scroll to position [156, 0]
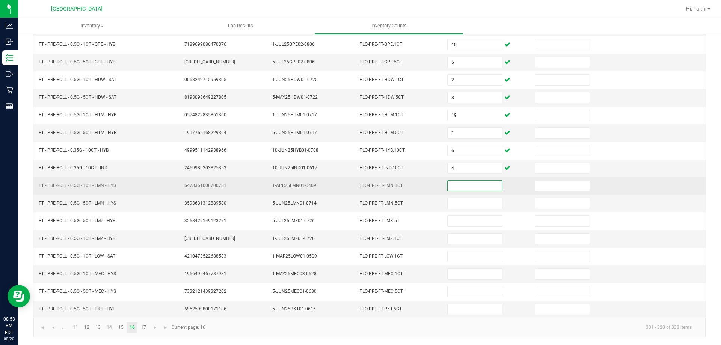
click at [448, 186] on input at bounding box center [475, 186] width 54 height 11
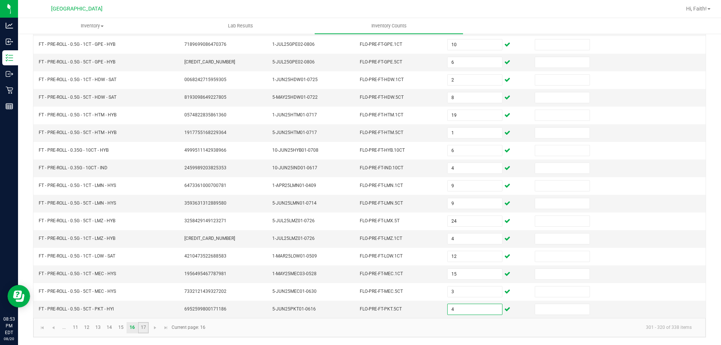
click at [143, 326] on link "17" at bounding box center [143, 327] width 11 height 11
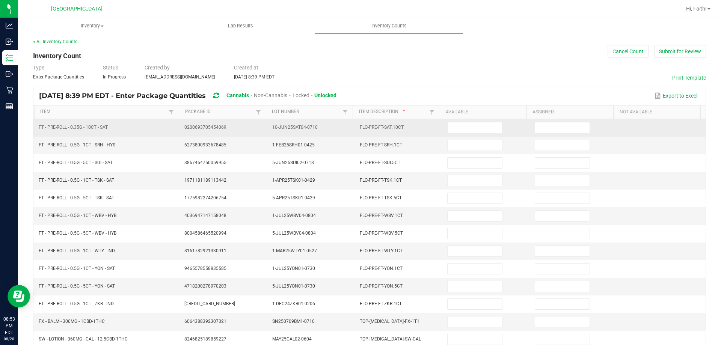
scroll to position [0, 0]
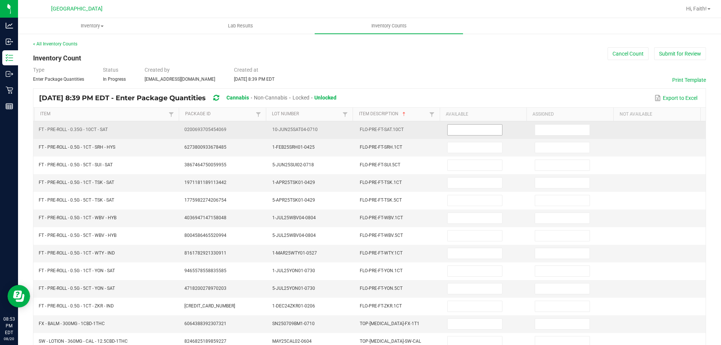
click at [479, 130] on input at bounding box center [475, 130] width 54 height 11
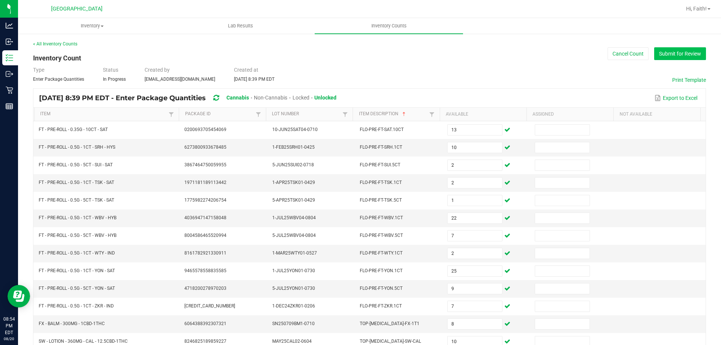
click at [669, 57] on button "Submit for Review" at bounding box center [680, 53] width 52 height 13
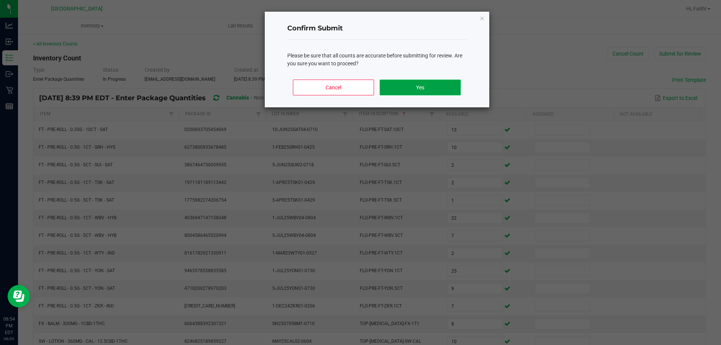
click at [448, 92] on button "Yes" at bounding box center [420, 88] width 81 height 16
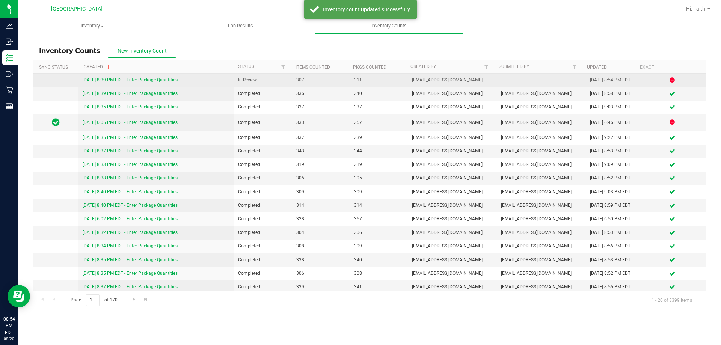
click at [174, 79] on link "[DATE] 8:39 PM EDT - Enter Package Quantities" at bounding box center [130, 79] width 95 height 5
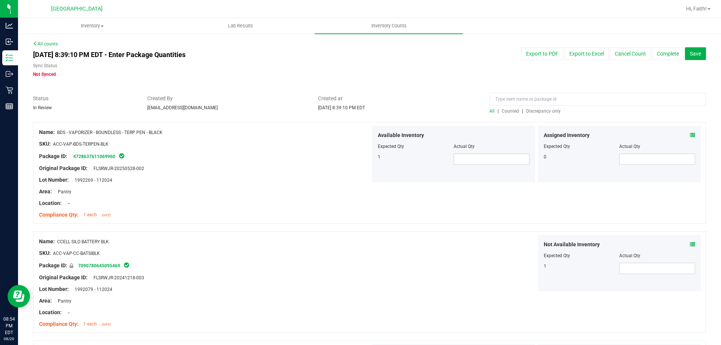
click at [540, 112] on span "Discrepancy only" at bounding box center [543, 111] width 35 height 5
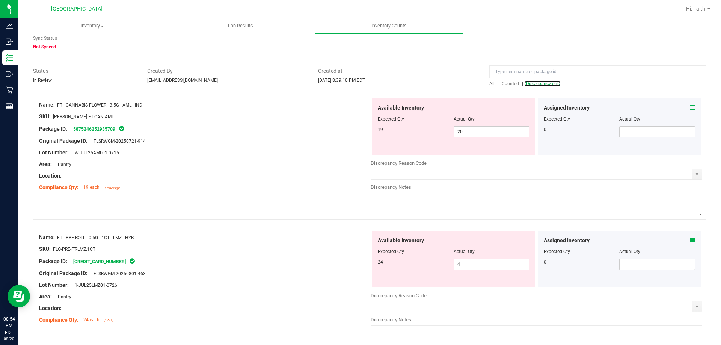
scroll to position [150, 0]
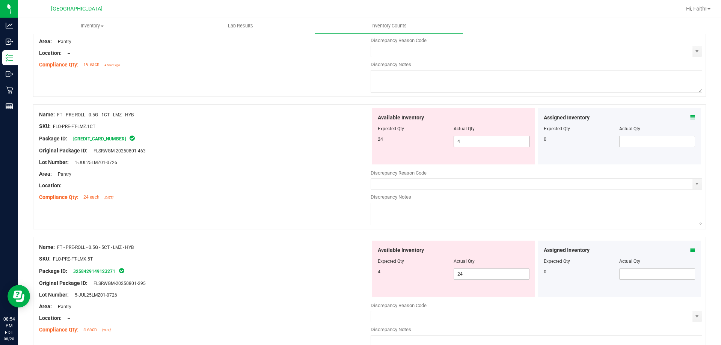
click at [474, 136] on span "4 4" at bounding box center [492, 141] width 76 height 11
click at [472, 139] on span "4 4" at bounding box center [492, 141] width 76 height 11
click at [472, 139] on input "4" at bounding box center [491, 141] width 75 height 11
click at [489, 272] on div "Available Inventory Expected Qty Actual Qty 4 24 24" at bounding box center [453, 269] width 163 height 56
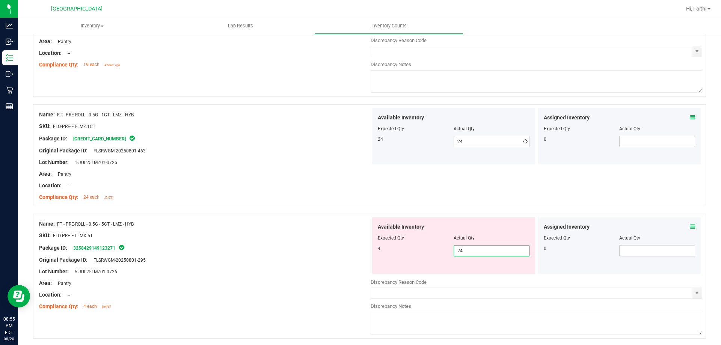
click at [489, 272] on div "Available Inventory Expected Qty Actual Qty 4 24 24" at bounding box center [453, 245] width 163 height 56
click at [476, 255] on span "24 24" at bounding box center [492, 250] width 76 height 11
click at [476, 255] on input "24" at bounding box center [491, 251] width 75 height 11
click at [256, 223] on div "Name: FT - PRE-ROLL - 0.5G - 5CT - LMZ - HYB" at bounding box center [205, 224] width 332 height 8
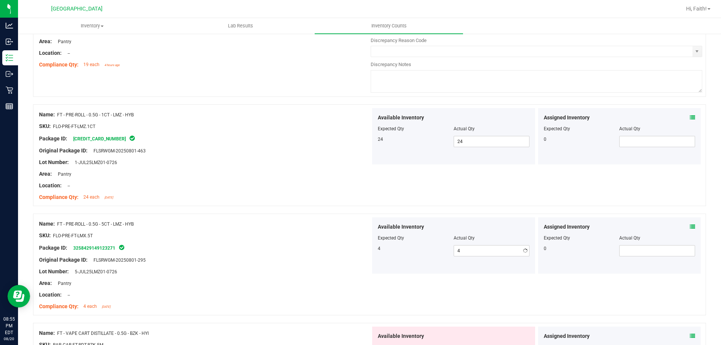
scroll to position [376, 0]
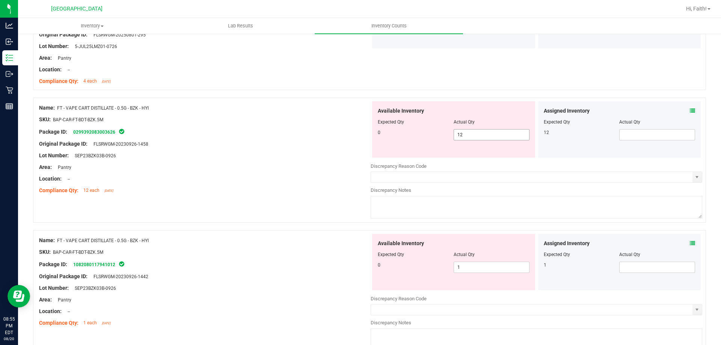
click at [479, 139] on span "12 12" at bounding box center [492, 134] width 76 height 11
click at [479, 139] on input "12" at bounding box center [491, 135] width 75 height 11
click at [633, 133] on span at bounding box center [657, 134] width 76 height 11
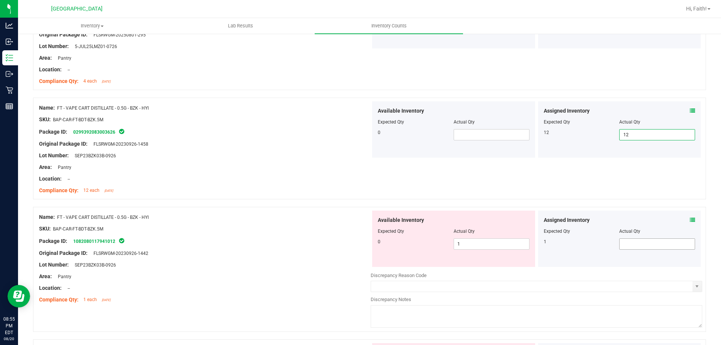
click at [633, 240] on span at bounding box center [657, 243] width 76 height 11
click at [498, 244] on span "1 1" at bounding box center [492, 243] width 76 height 11
click at [498, 244] on input "1" at bounding box center [491, 244] width 75 height 11
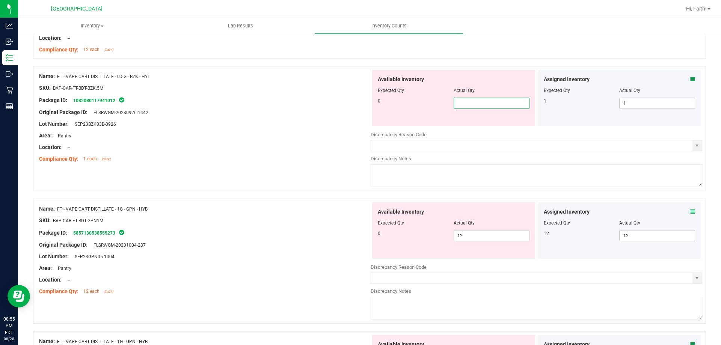
scroll to position [563, 0]
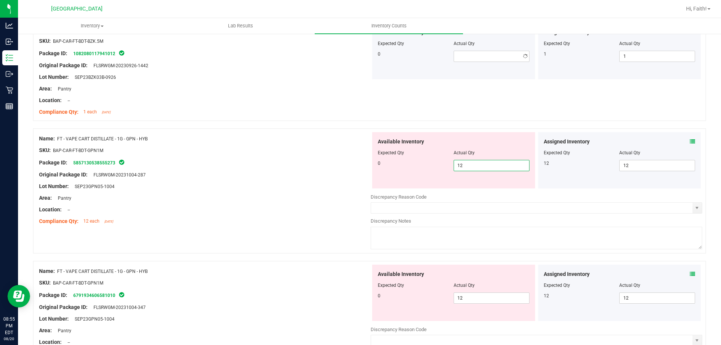
click at [489, 190] on div "Available Inventory Expected Qty Actual Qty 0 12 12" at bounding box center [537, 191] width 332 height 119
click at [489, 190] on div at bounding box center [537, 192] width 332 height 4
click at [471, 166] on span "12 12" at bounding box center [492, 165] width 76 height 11
click at [471, 166] on input "12" at bounding box center [491, 165] width 75 height 11
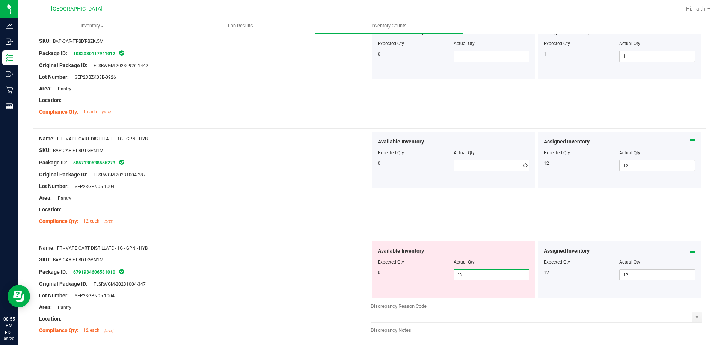
click at [483, 299] on div "Available Inventory Expected Qty Actual Qty 0 12 12" at bounding box center [537, 300] width 332 height 119
click at [483, 299] on div at bounding box center [537, 301] width 332 height 4
click at [475, 280] on span "12 12" at bounding box center [492, 274] width 76 height 11
click at [472, 275] on input "12" at bounding box center [491, 275] width 75 height 11
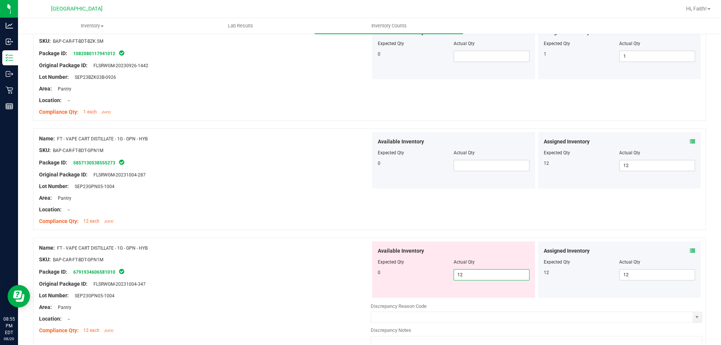
click at [472, 275] on input "12" at bounding box center [491, 275] width 75 height 11
click at [254, 246] on div "Name: FT - VAPE CART DISTILLATE - 1G - GPN - HYB" at bounding box center [205, 248] width 332 height 8
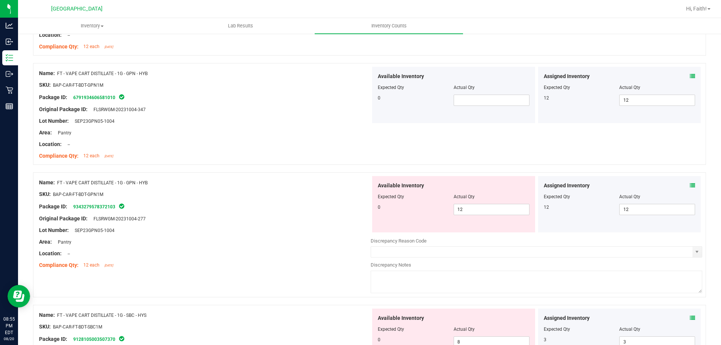
scroll to position [751, 0]
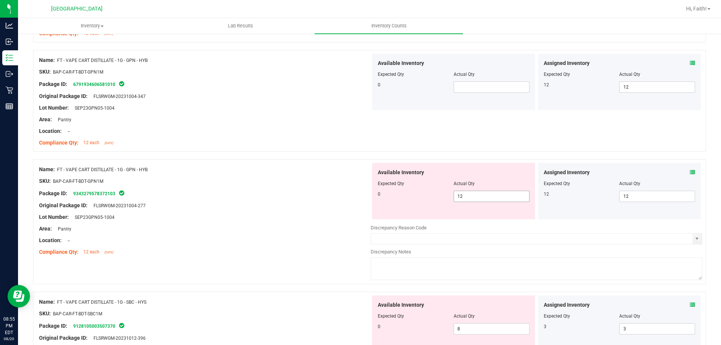
click at [486, 198] on span "12 12" at bounding box center [492, 196] width 76 height 11
click at [486, 198] on input "12" at bounding box center [491, 196] width 75 height 11
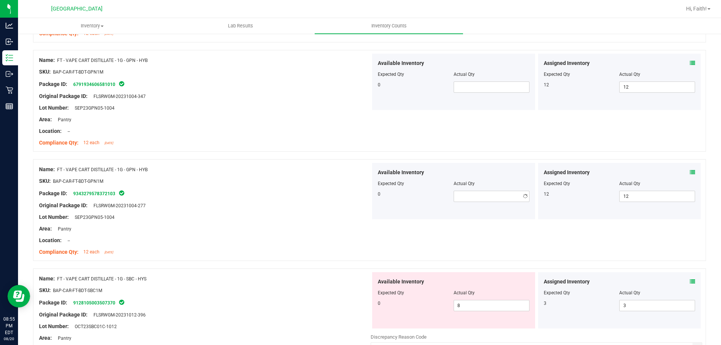
click at [239, 208] on div "Name: FT - VAPE CART DISTILLATE - 1G - GPN - HYB SKU: BAP-CAR-FT-BDT-GPN1M Pack…" at bounding box center [205, 211] width 332 height 96
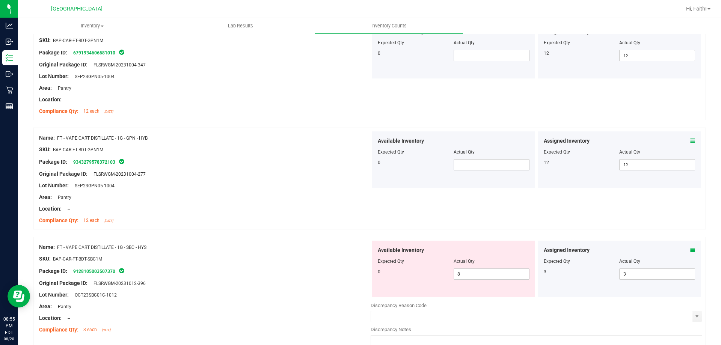
scroll to position [826, 0]
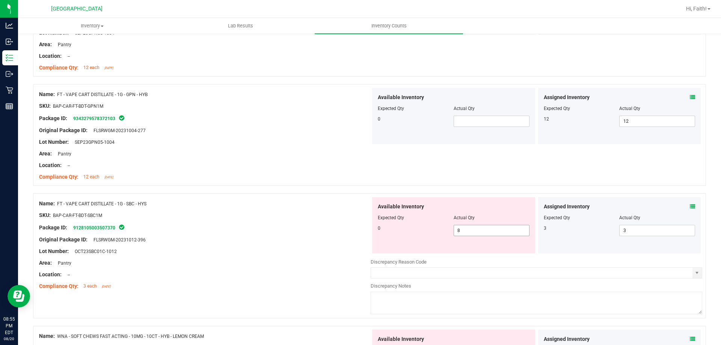
click at [472, 232] on span "8 8" at bounding box center [492, 230] width 76 height 11
click at [472, 232] on input "8" at bounding box center [491, 230] width 75 height 11
click at [227, 225] on div "Package ID: 9128105003507370" at bounding box center [205, 227] width 332 height 9
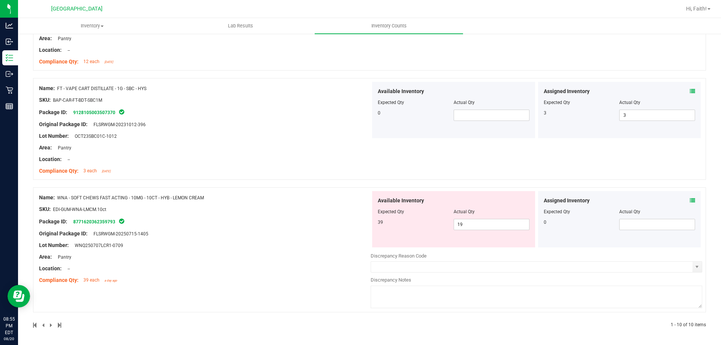
scroll to position [942, 0]
click at [464, 227] on span "19 19" at bounding box center [492, 224] width 76 height 11
click at [464, 227] on input "19" at bounding box center [491, 224] width 75 height 11
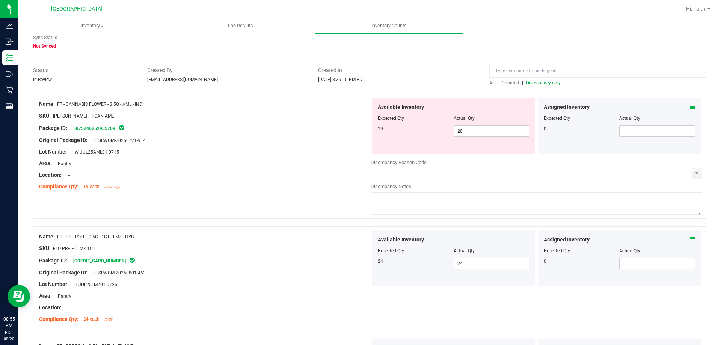
scroll to position [0, 0]
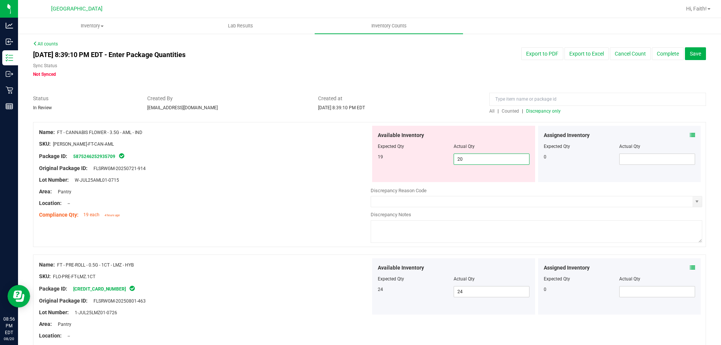
click at [471, 161] on span "20 20" at bounding box center [492, 159] width 76 height 11
click at [326, 176] on div "Lot Number: W-JUL25AML01-0715" at bounding box center [205, 180] width 332 height 8
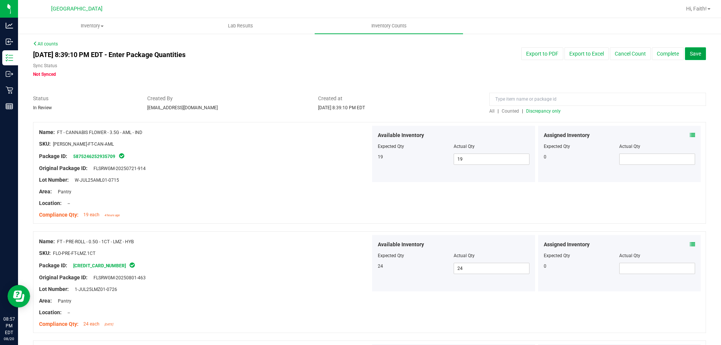
click at [685, 54] on button "Save" at bounding box center [695, 53] width 21 height 13
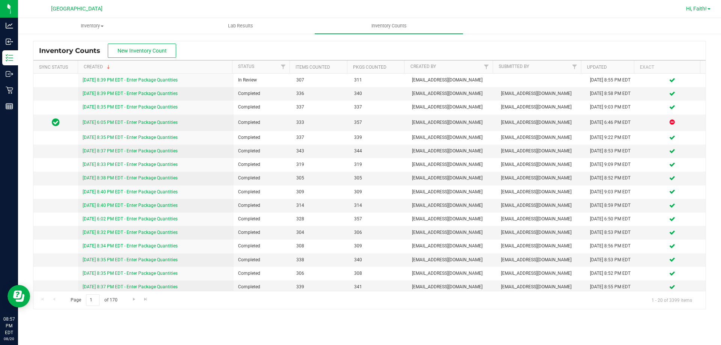
click at [693, 8] on span "Hi, Faith!" at bounding box center [696, 9] width 21 height 6
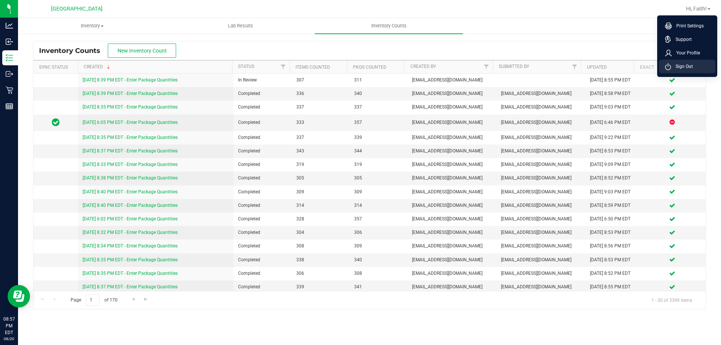
click at [681, 69] on span "Sign Out" at bounding box center [682, 67] width 22 height 8
